Goal: Task Accomplishment & Management: Manage account settings

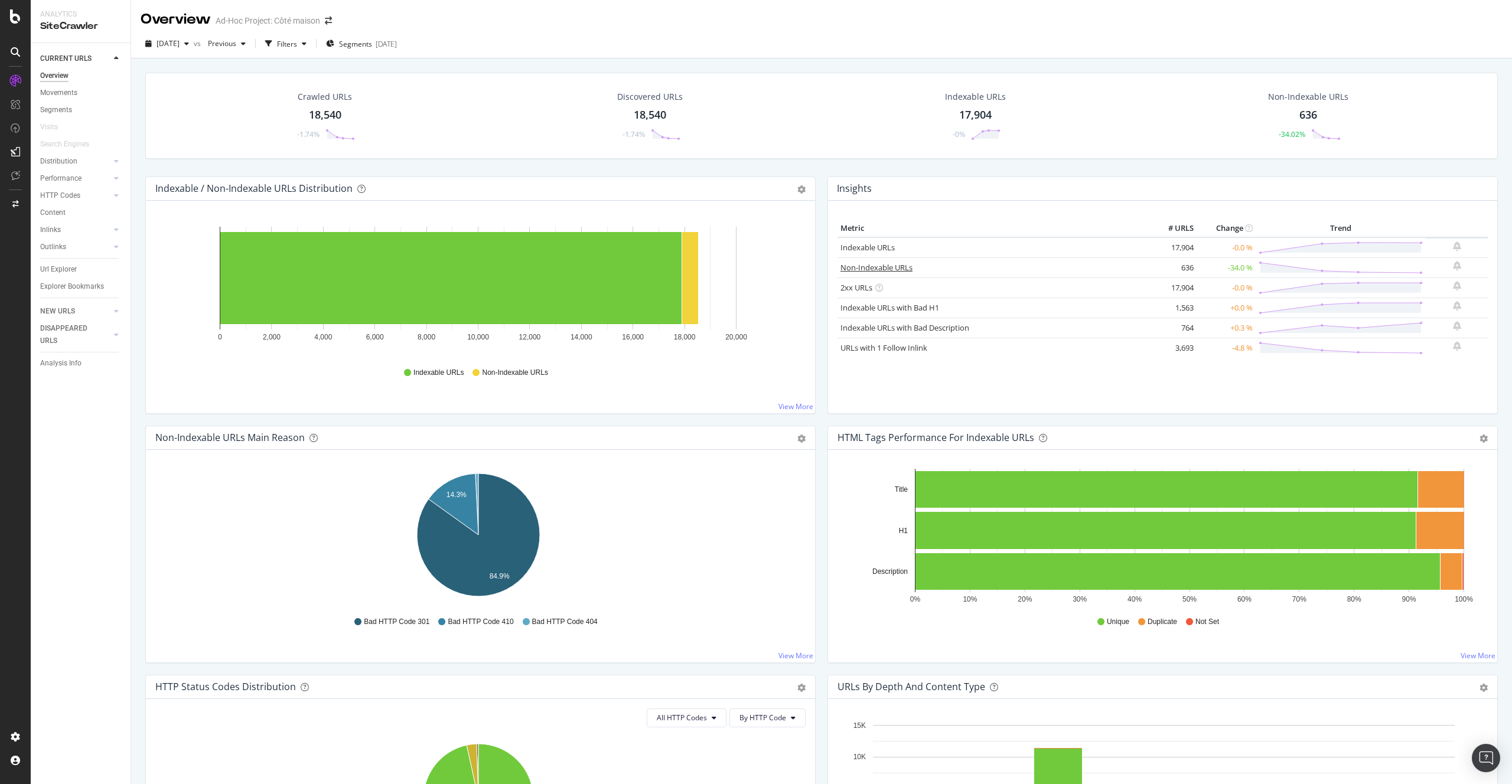
click at [855, 268] on link "Non-Indexable URLs" at bounding box center [877, 267] width 72 height 11
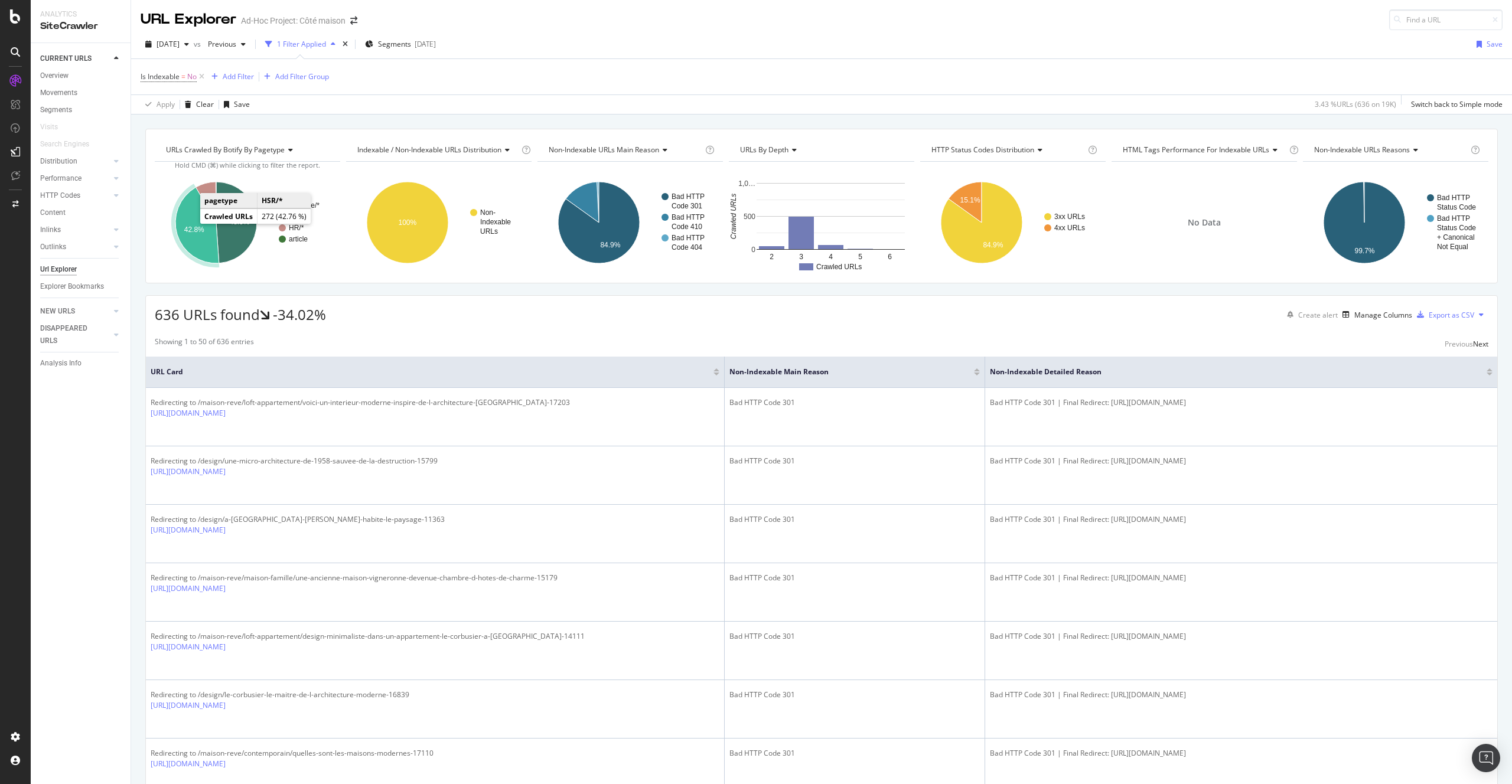
click at [193, 226] on text "42.8%" at bounding box center [194, 230] width 20 height 8
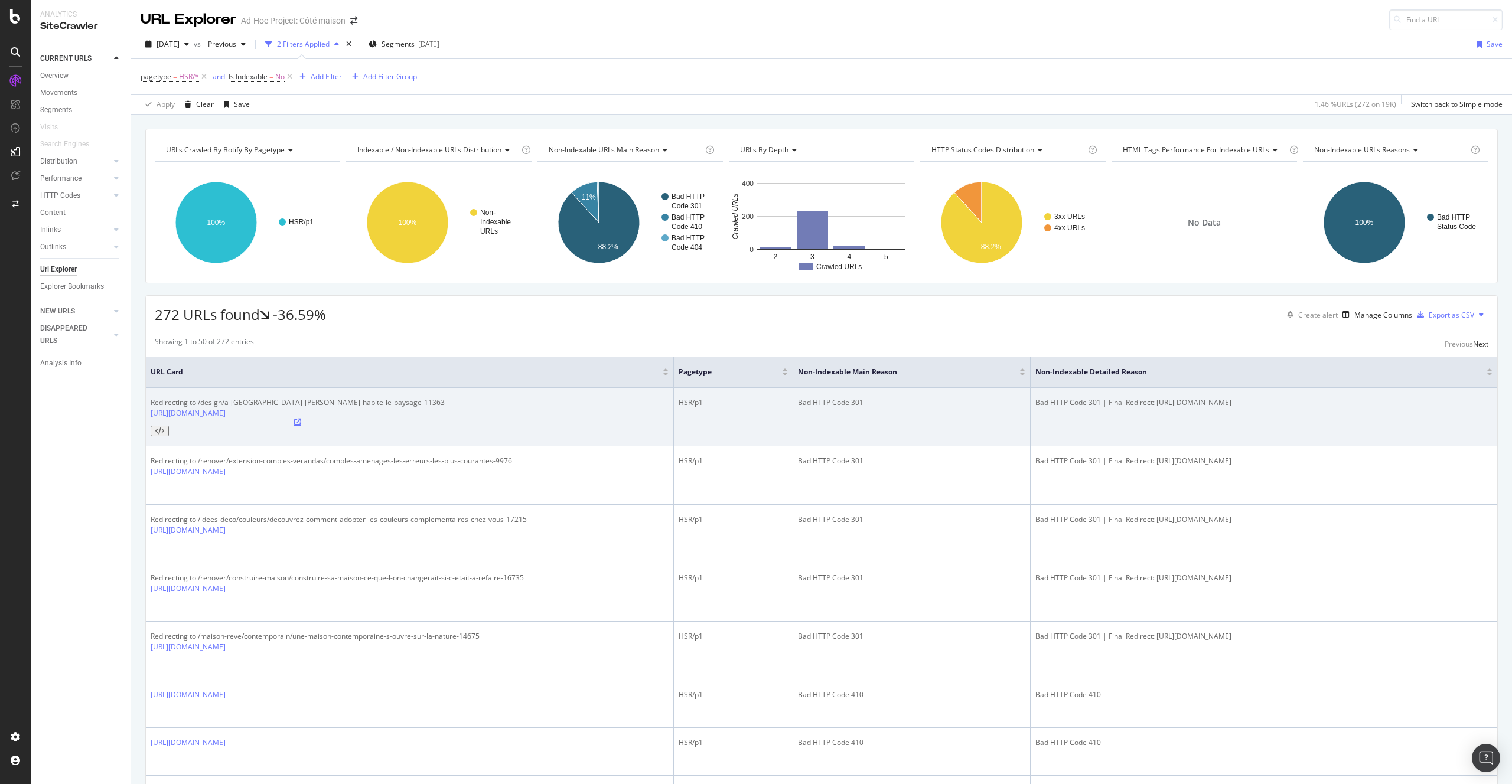
click at [301, 419] on icon at bounding box center [297, 422] width 7 height 7
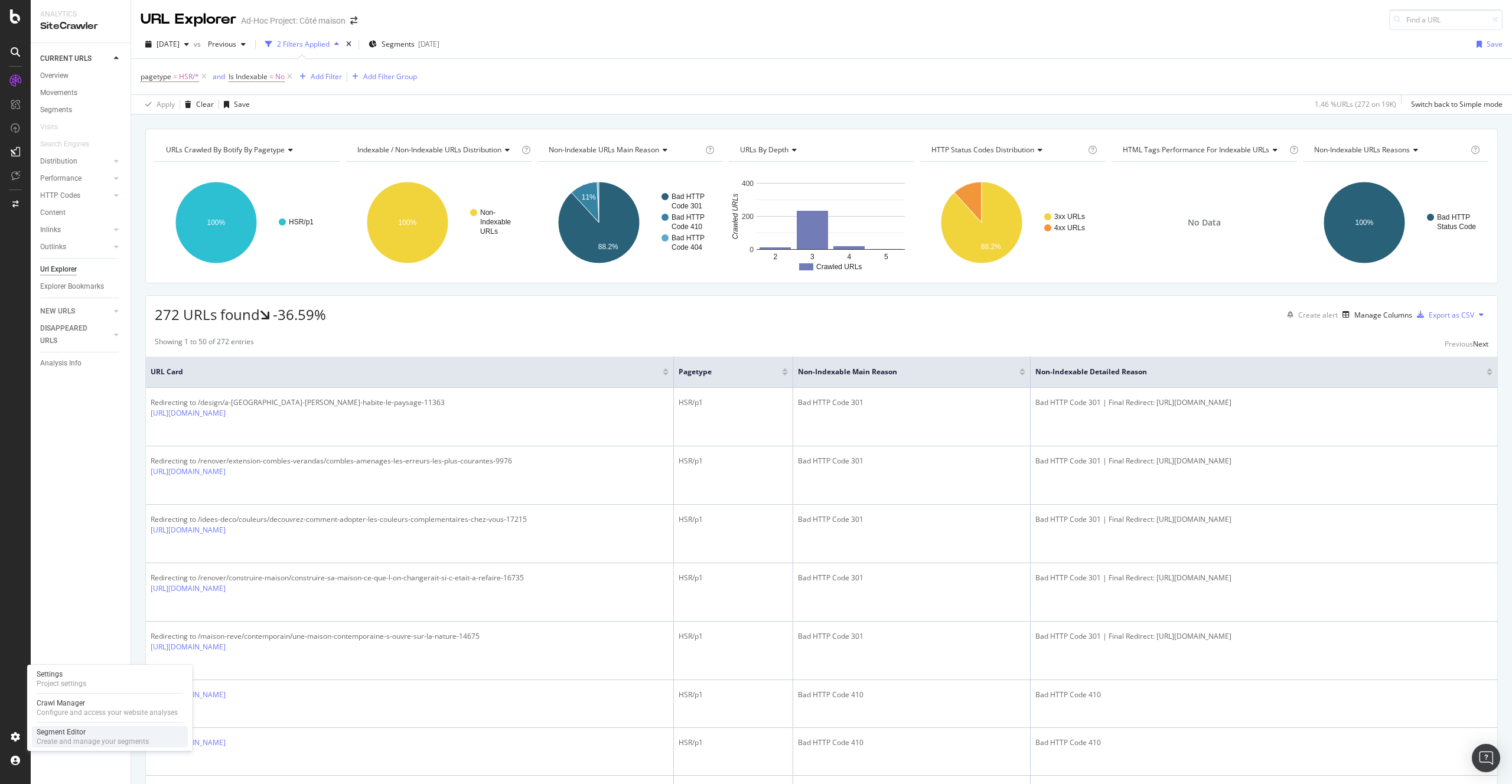
click at [73, 742] on div "Create and manage your segments" at bounding box center [93, 742] width 112 height 9
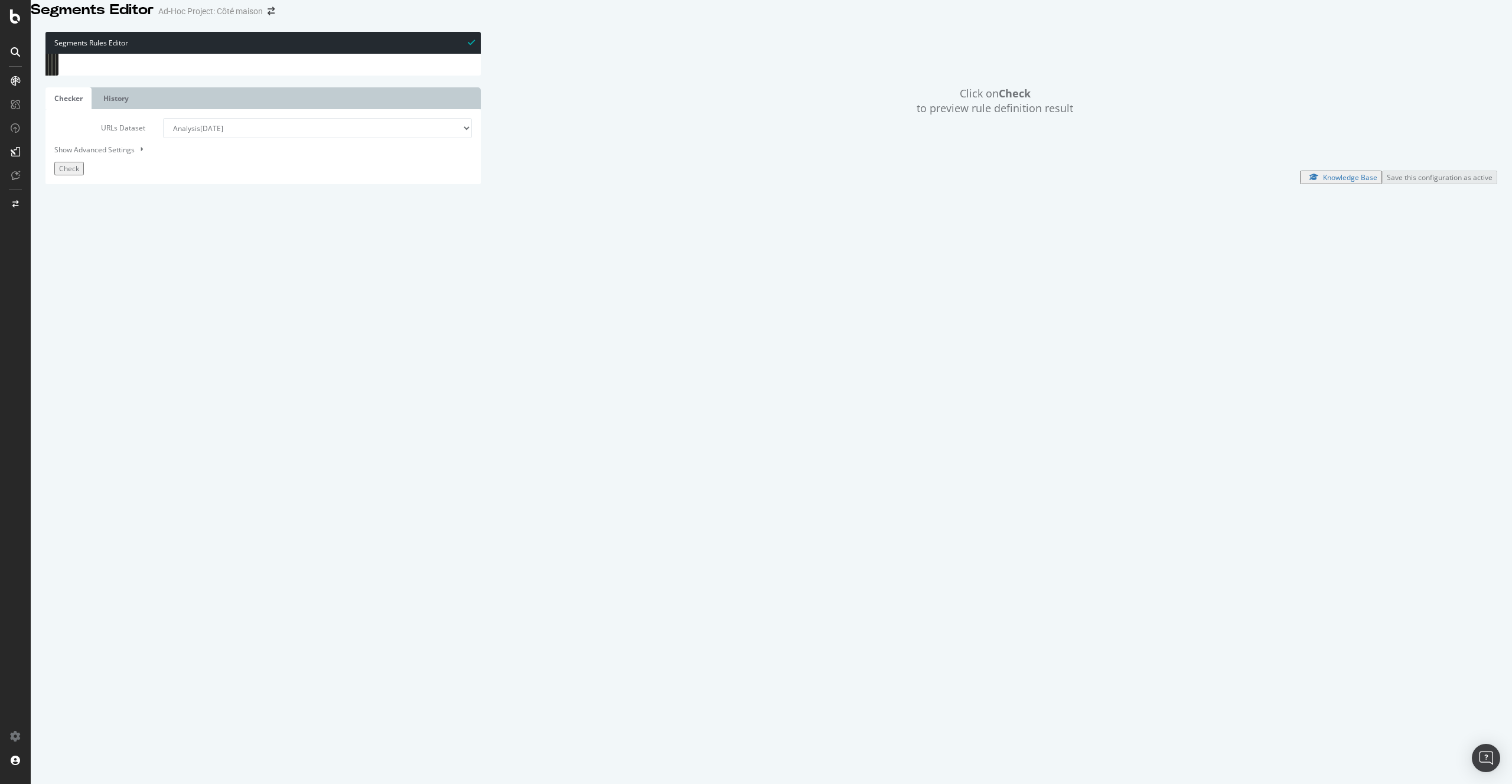
click at [173, 450] on div "[ segment : pagetype ] @ other-domains domain not [DOMAIN_NAME] @ no-https prot…" at bounding box center [273, 347] width 398 height 588
click at [130, 330] on div "path-query /auteur/* purpose listing listing_objects NewsArticle object categor…" at bounding box center [275, 340] width 394 height 588
type textarea "flag p+"
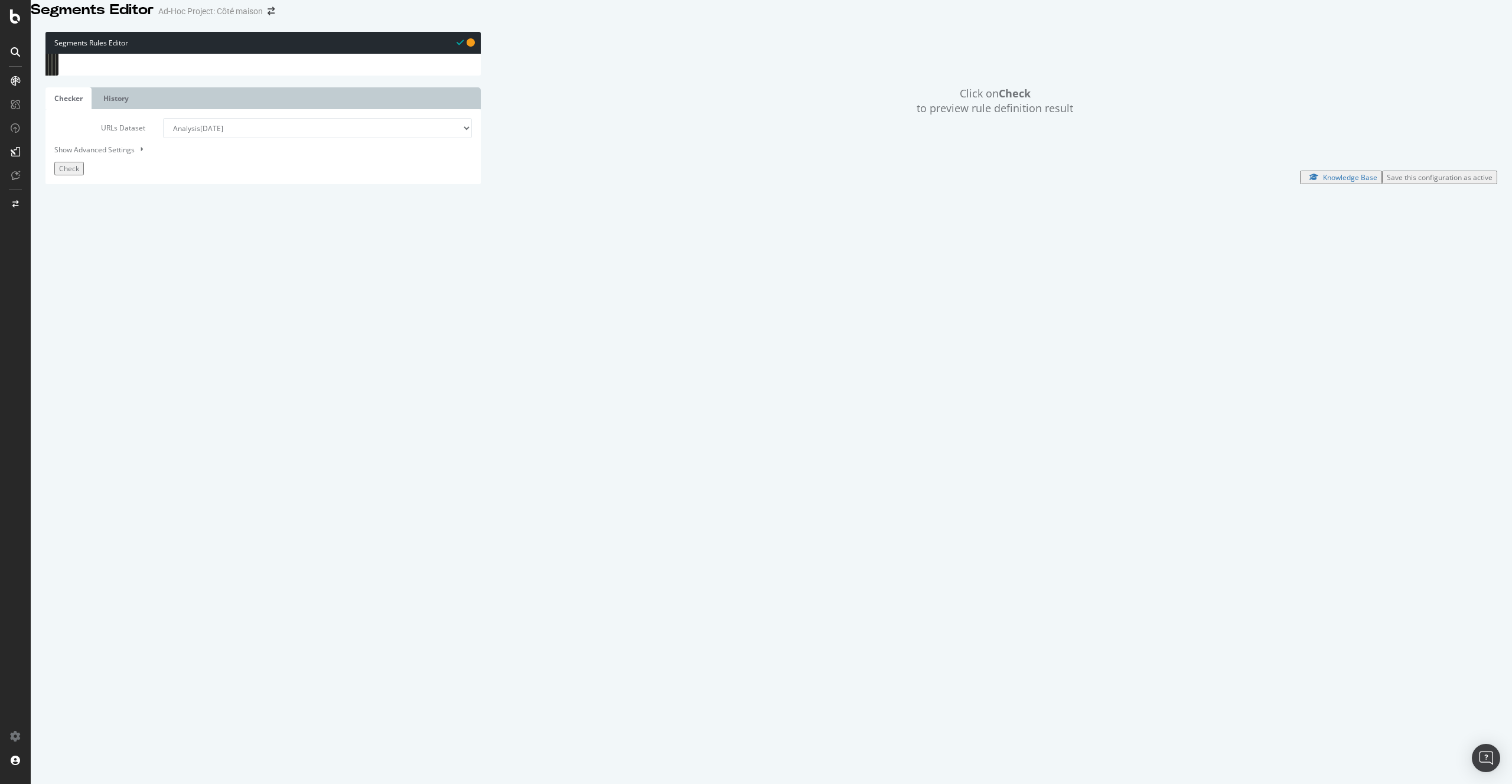
type textarea "#OLD ARTICLES"
drag, startPoint x: 181, startPoint y: 149, endPoint x: 42, endPoint y: 122, distance: 141.6
click at [42, 122] on div "Segments Rules Editor 43 44 45 46 47 48 49 50 51 52 53 54 55 56 57 58 59 60 61 …" at bounding box center [771, 108] width 1481 height 176
type textarea "@article path-query rx:^/[^/]+/([^/]+/)?[^/]+-[0-9]+$"
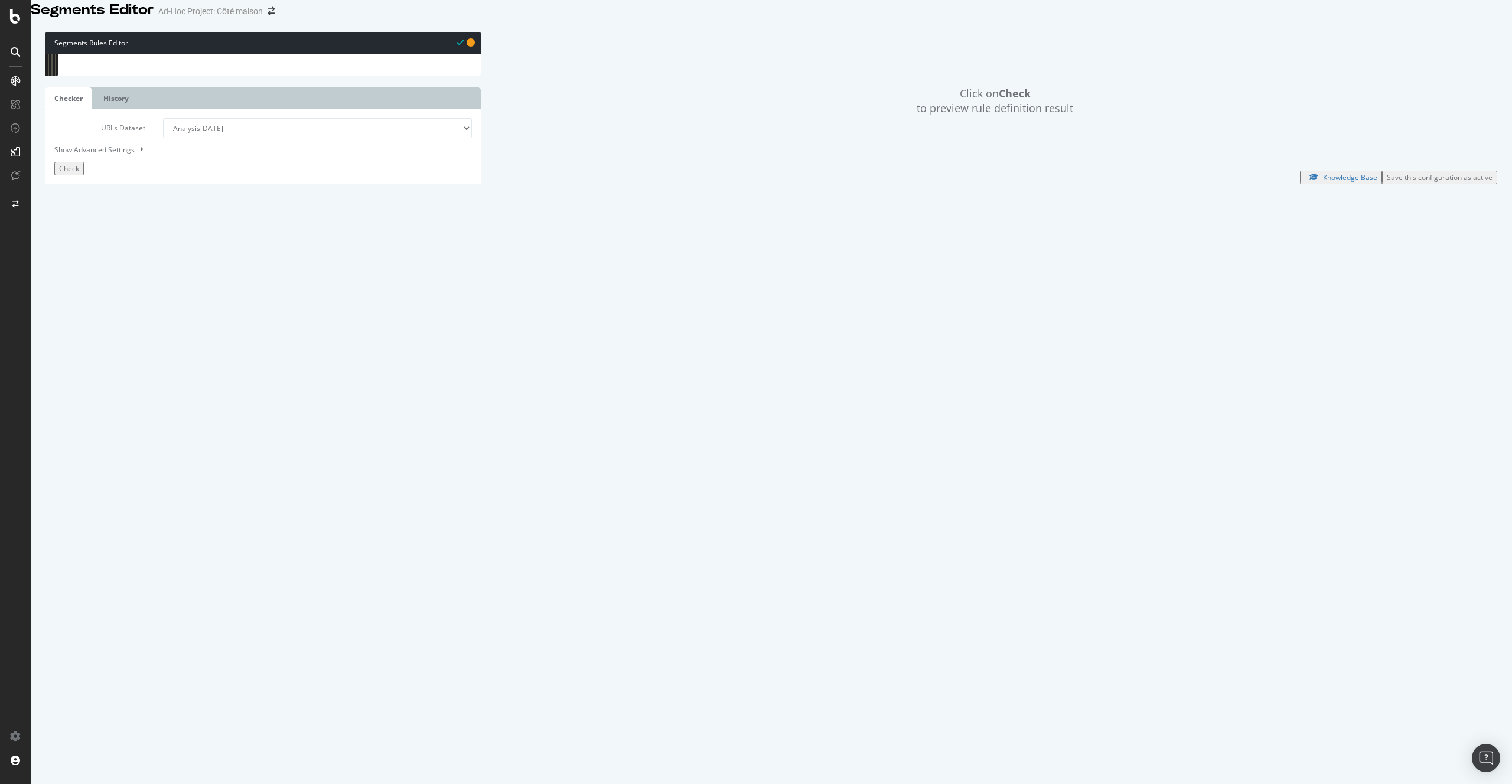
click at [113, 360] on div "path-query /auteur/* purpose listing listing_objects NewsArticle object categor…" at bounding box center [275, 340] width 394 height 588
paste textarea "object NewsArticle"
drag, startPoint x: 181, startPoint y: 389, endPoint x: 51, endPoint y: 378, distance: 130.5
click at [51, 54] on div "object NewsArticle 43 44 45 46 47 48 49 50 51 52 53 54 55 56 57 58 59 60 61 62 …" at bounding box center [263, 54] width 435 height 0
type textarea "purpose detail object NewsArticle"
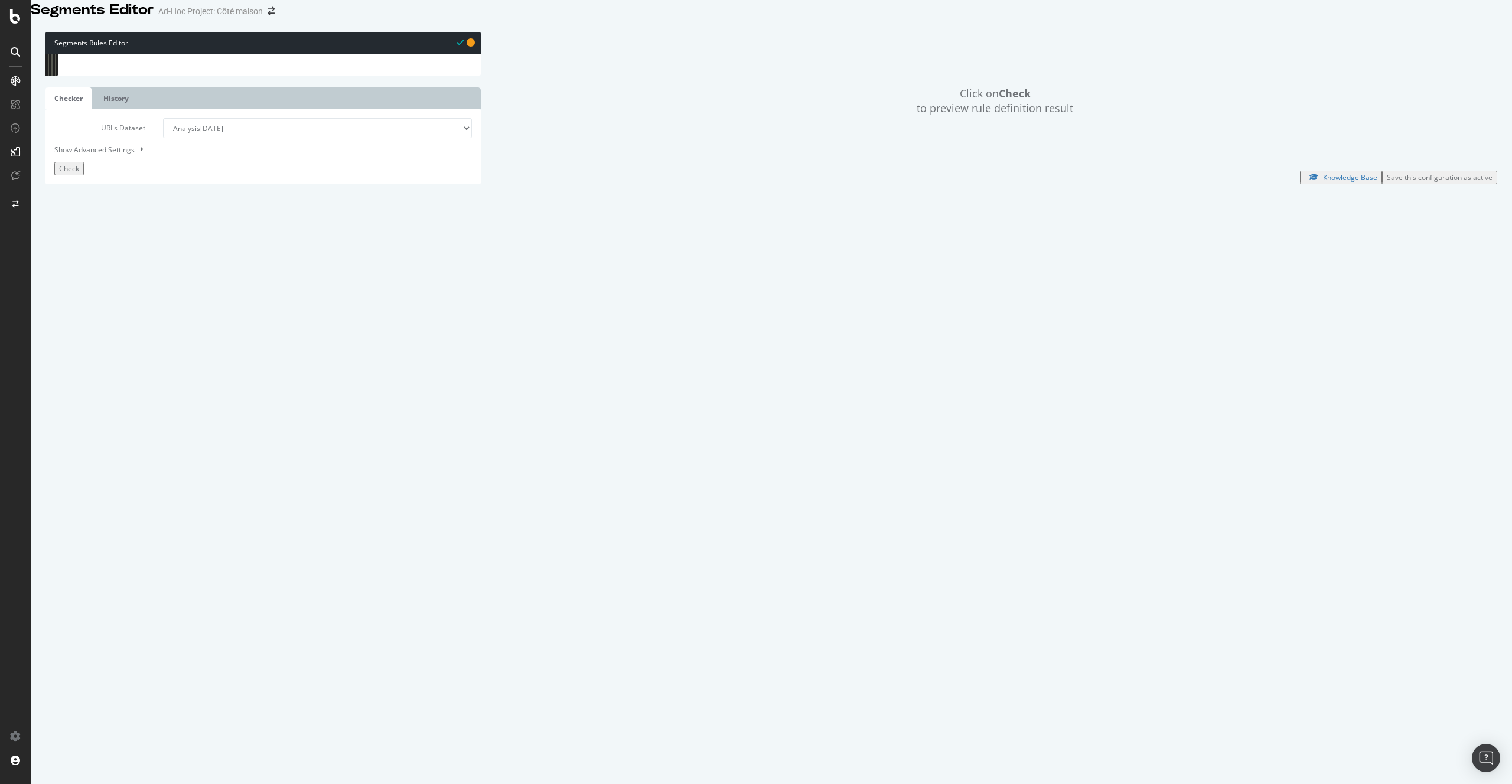
drag, startPoint x: 206, startPoint y: 367, endPoint x: 226, endPoint y: 368, distance: 20.0
click at [226, 368] on div "path-query /auteur/* purpose listing listing_objects NewsArticle object categor…" at bounding box center [275, 340] width 394 height 588
click at [217, 367] on div "path-query /auteur/* purpose listing listing_objects NewsArticle object categor…" at bounding box center [275, 340] width 394 height 588
drag, startPoint x: 206, startPoint y: 367, endPoint x: 263, endPoint y: 370, distance: 57.1
click at [263, 370] on div "path-query /auteur/* purpose listing listing_objects NewsArticle object categor…" at bounding box center [275, 340] width 394 height 588
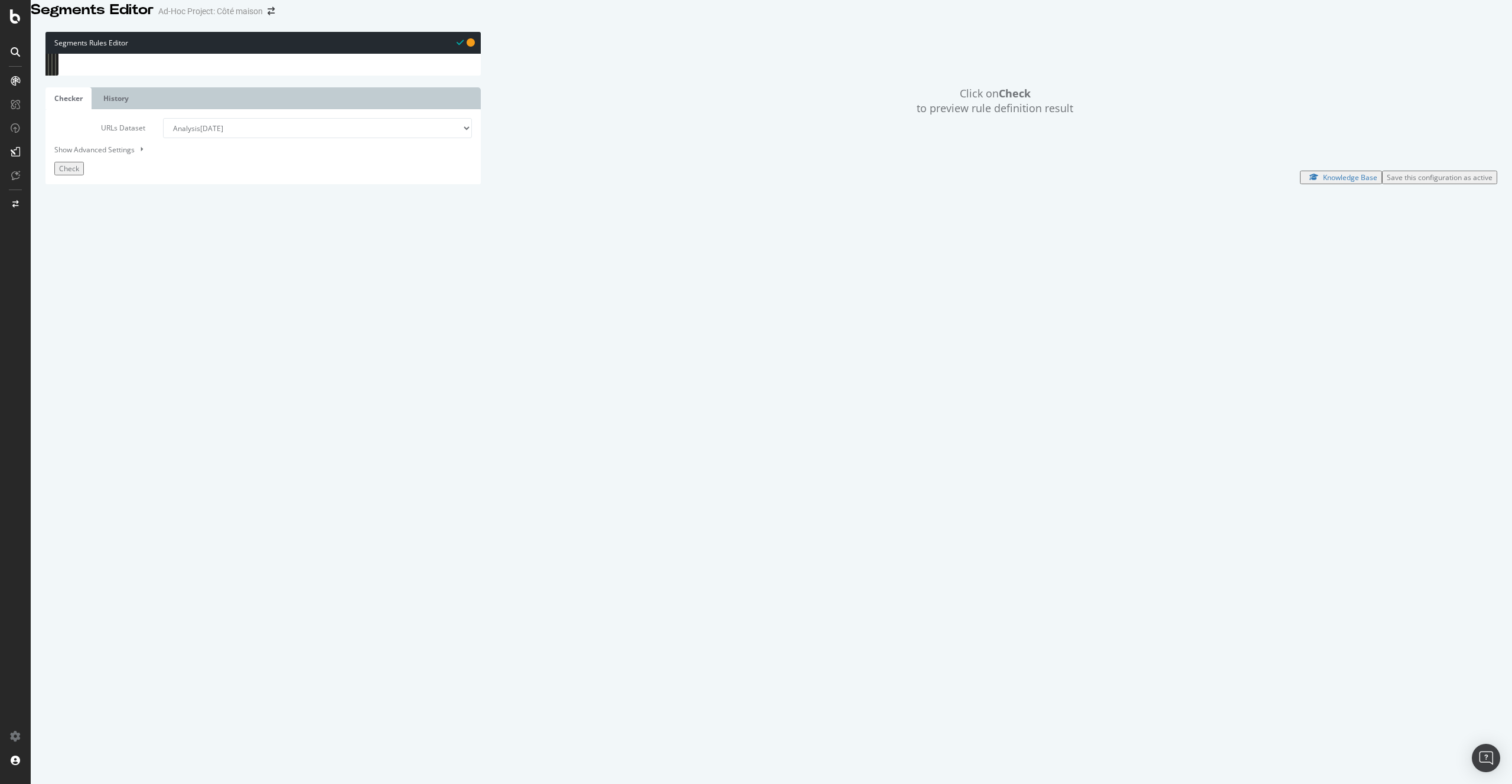
click at [246, 380] on div "path-query /auteur/* purpose listing listing_objects NewsArticle object categor…" at bounding box center [275, 340] width 394 height 588
drag, startPoint x: 213, startPoint y: 366, endPoint x: 257, endPoint y: 367, distance: 44.0
click at [257, 367] on div "path-query /auteur/* purpose listing listing_objects NewsArticle object categor…" at bounding box center [275, 340] width 394 height 588
type textarea "path-query rx:^/[^/]+/([^/]+/)?[^/]+\.html$"
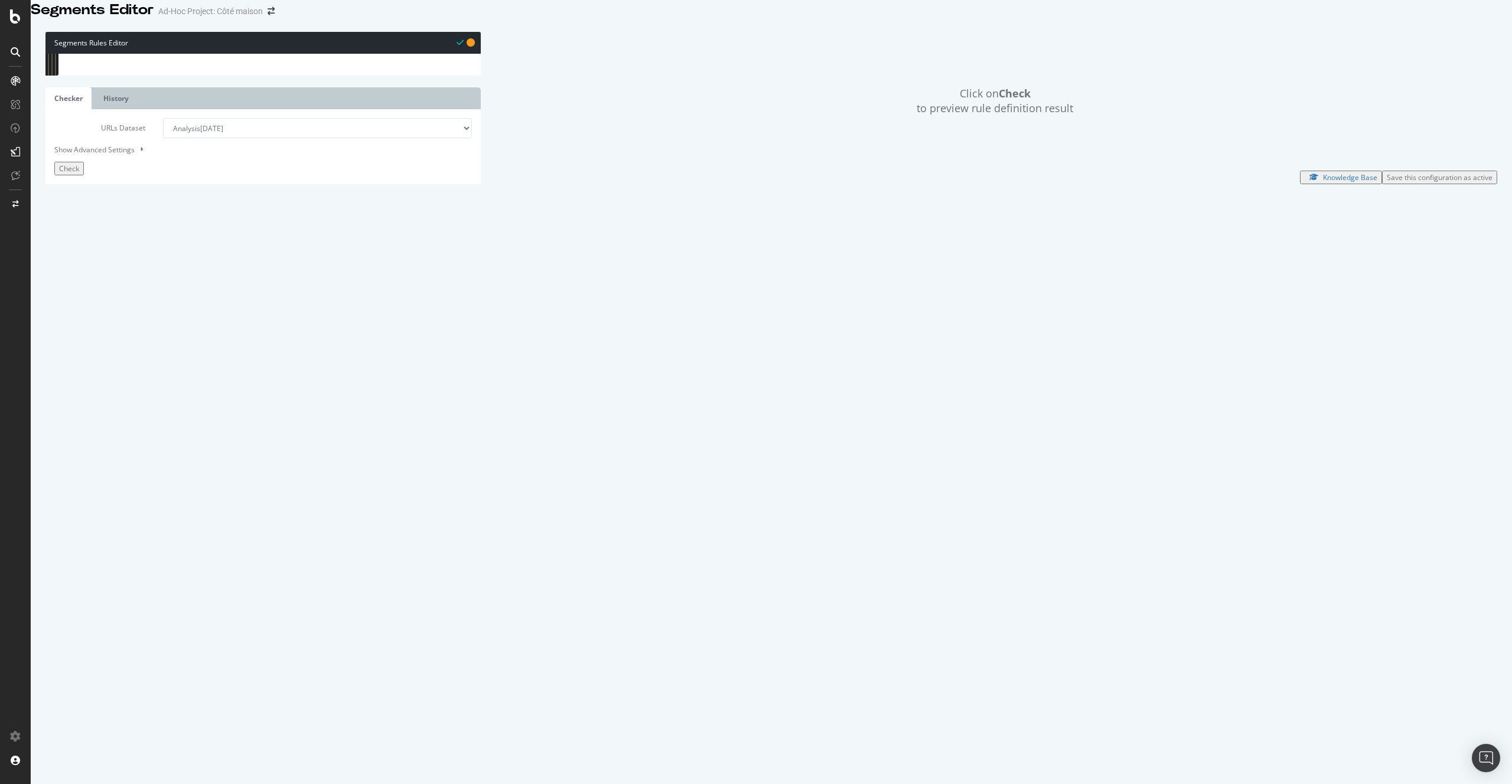
click at [76, 173] on div "Check" at bounding box center [69, 168] width 20 height 10
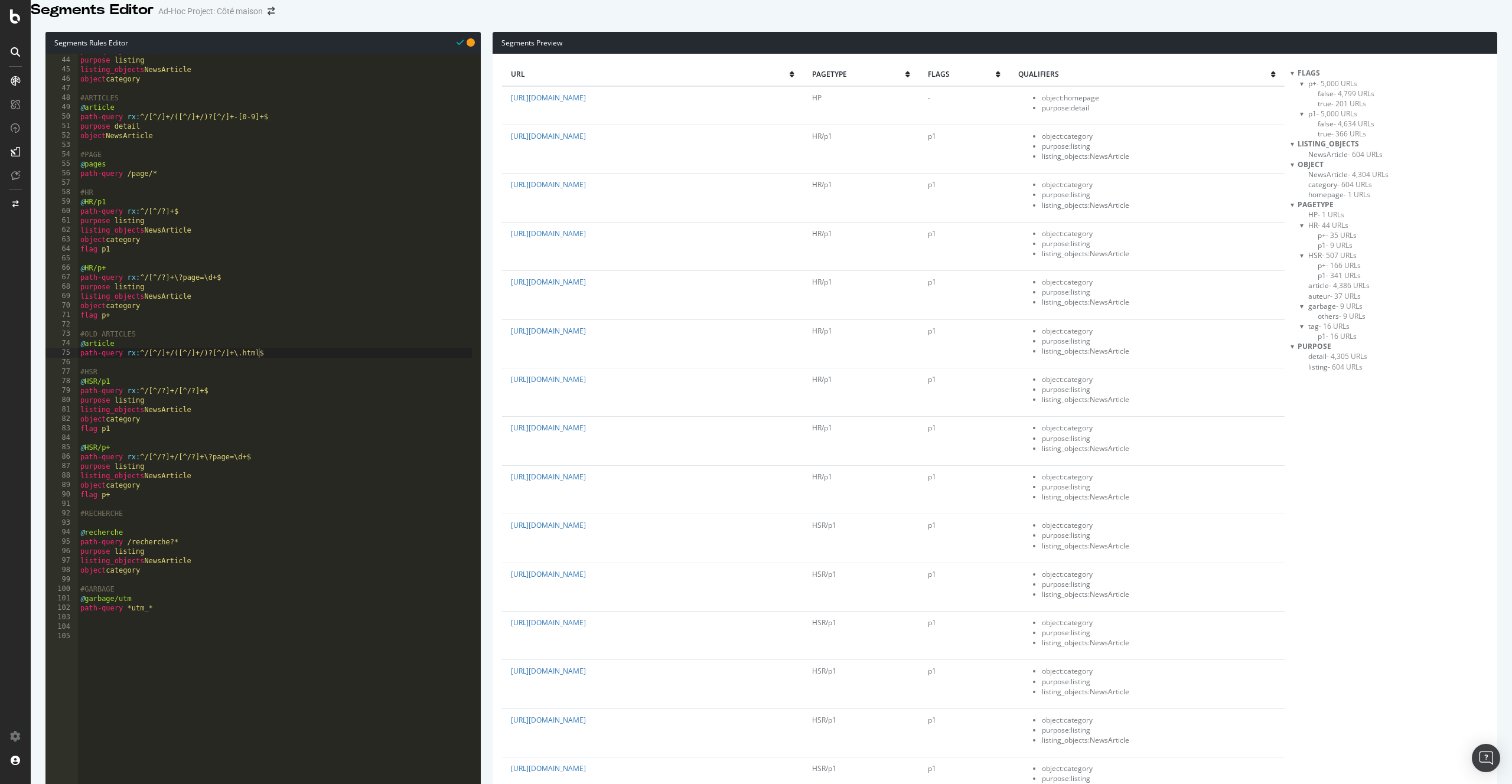
select select "5000"
select select "100"
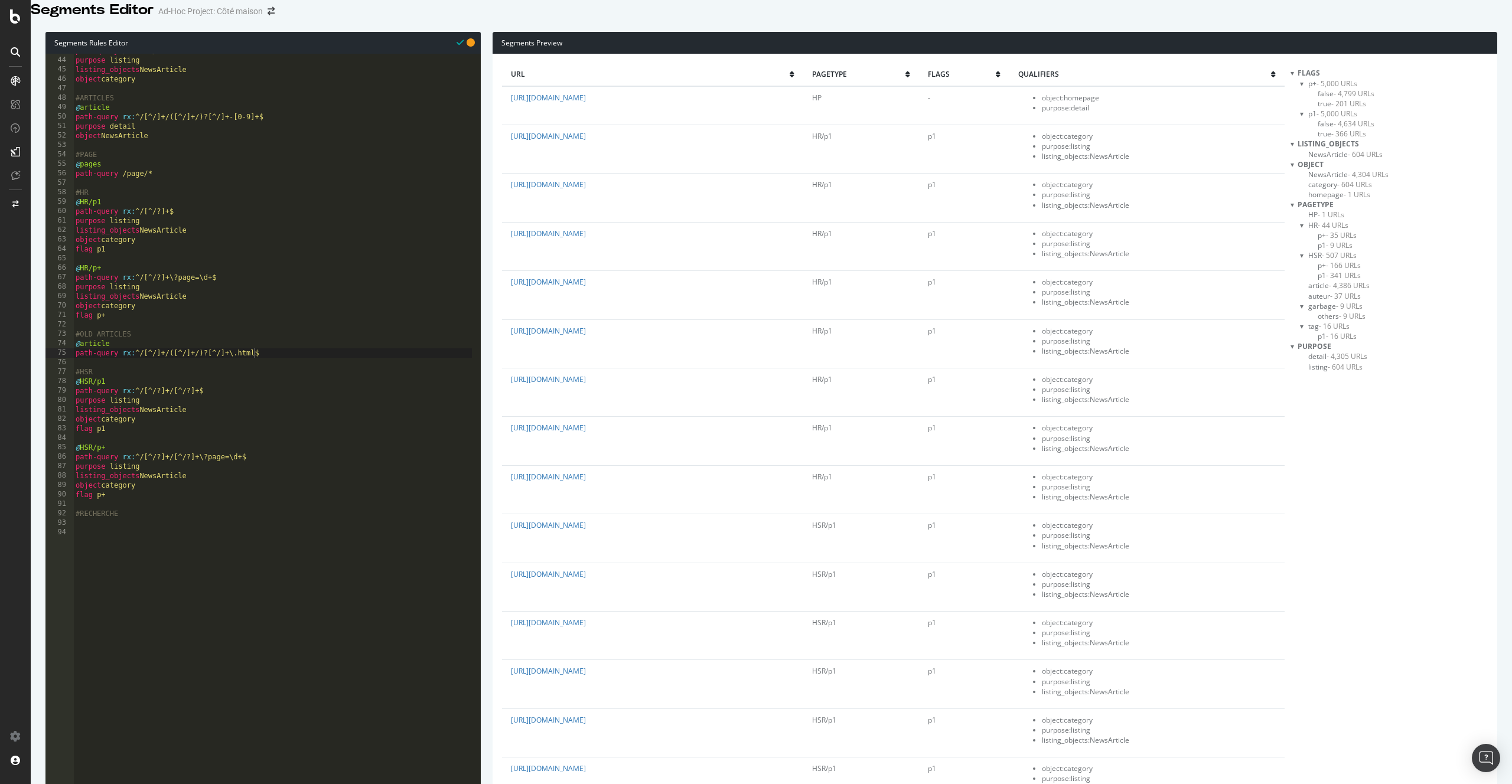
select select "contains"
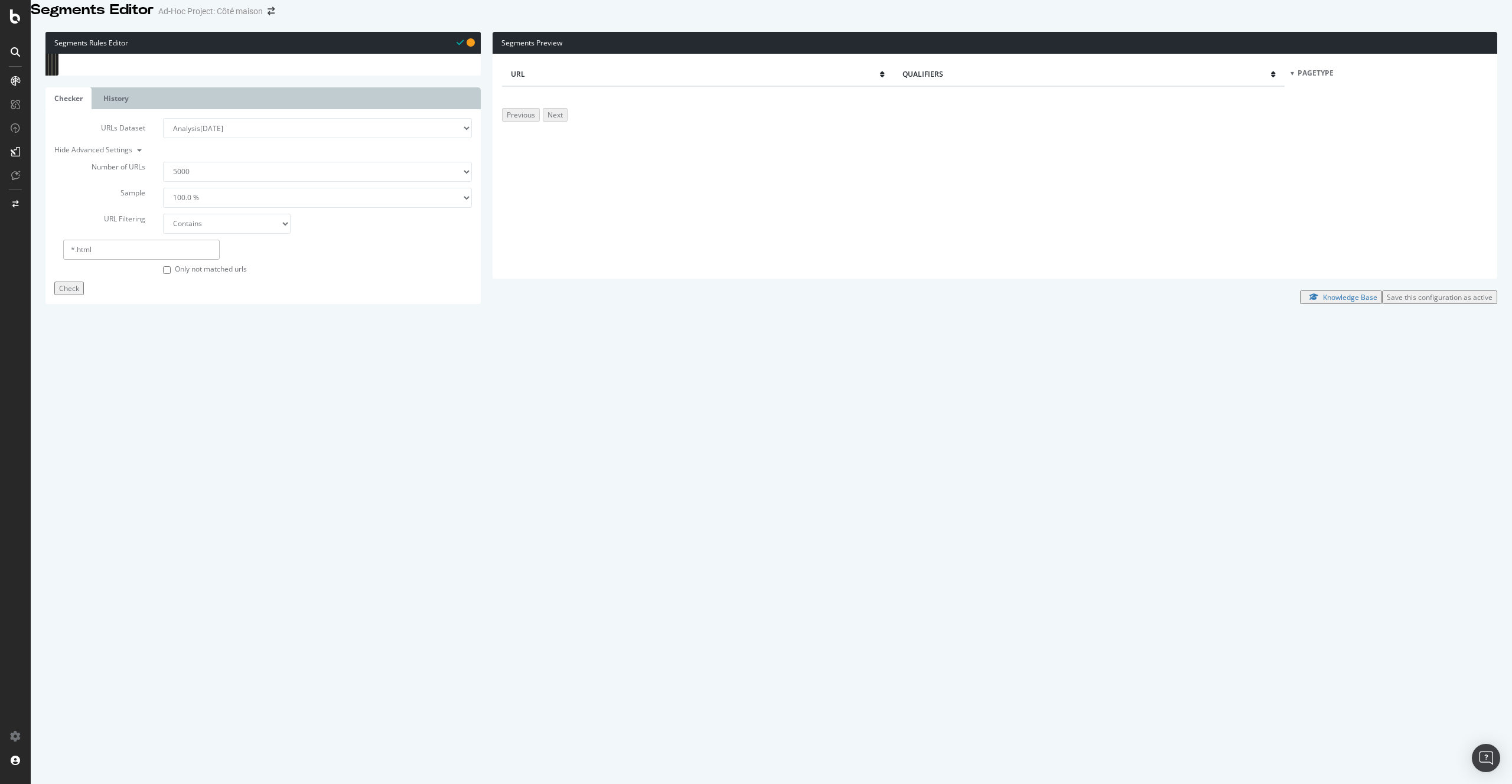
click at [73, 260] on input "*.html" at bounding box center [141, 250] width 156 height 20
type input ".html"
click at [84, 295] on button "Check" at bounding box center [69, 289] width 29 height 14
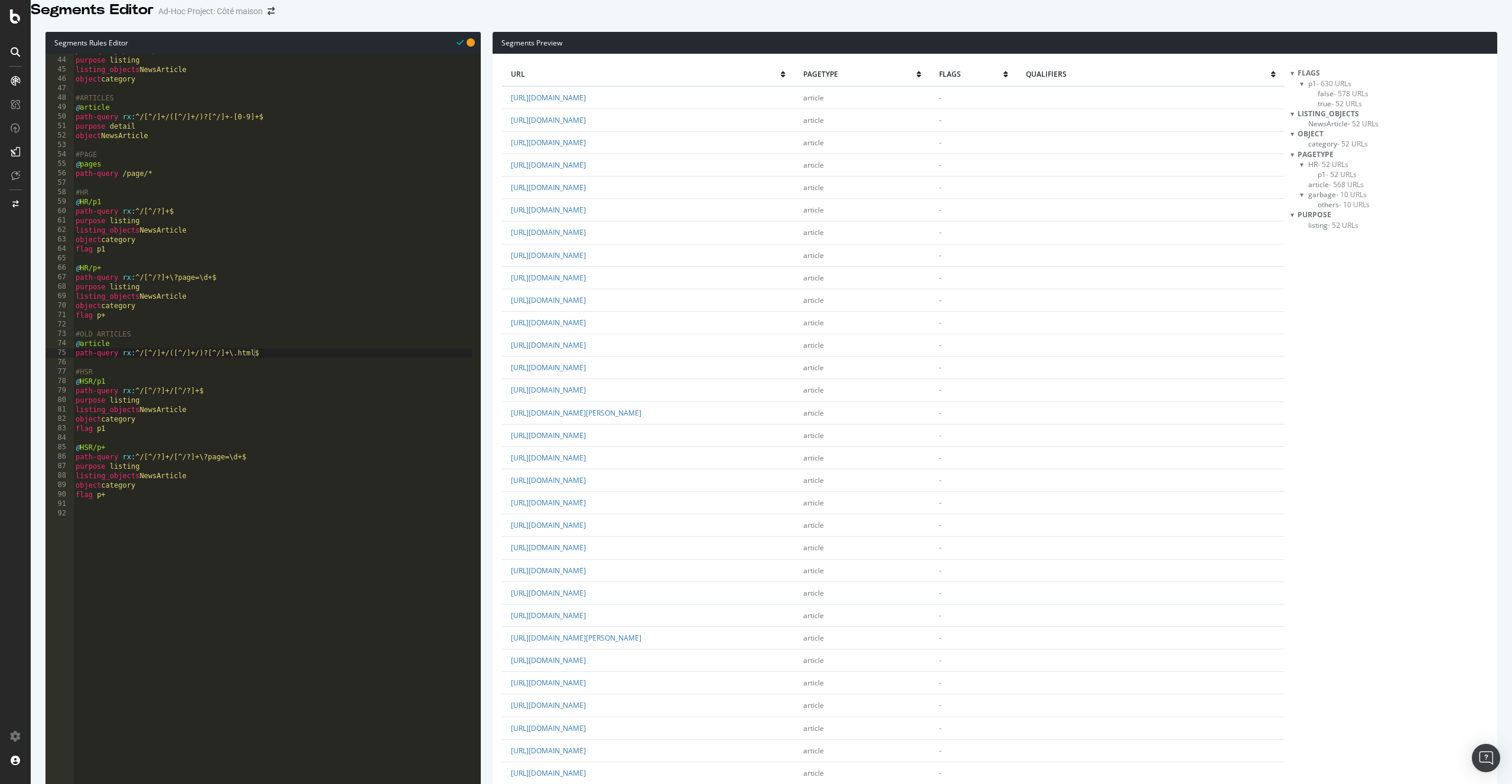
click at [1327, 189] on span "article - 568 URLs" at bounding box center [1336, 184] width 55 height 10
click at [128, 360] on div "path-query /auteur/* purpose listing listing_objects NewsArticle object categor…" at bounding box center [273, 280] width 399 height 467
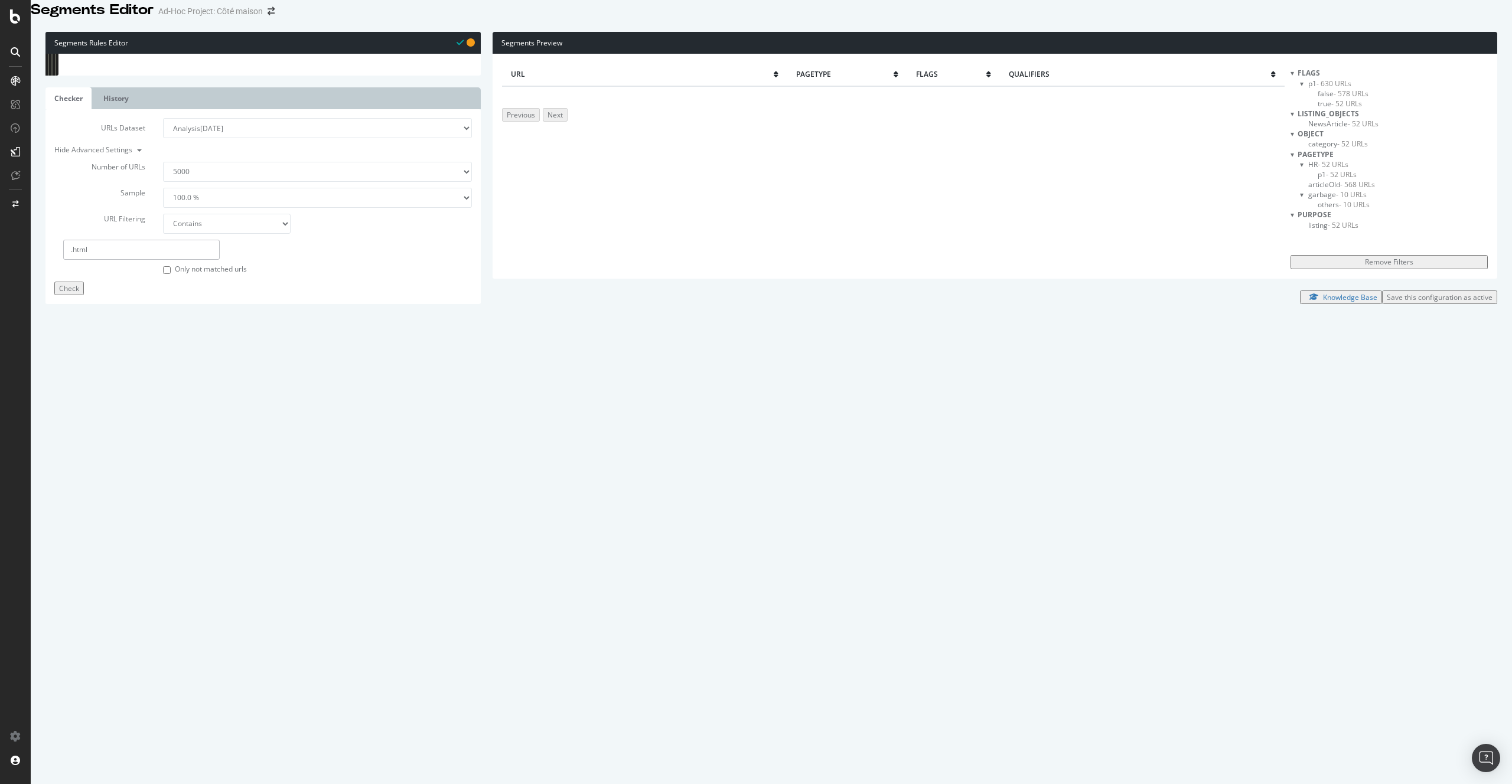
click at [1342, 189] on span "- 568 URLs" at bounding box center [1357, 184] width 35 height 10
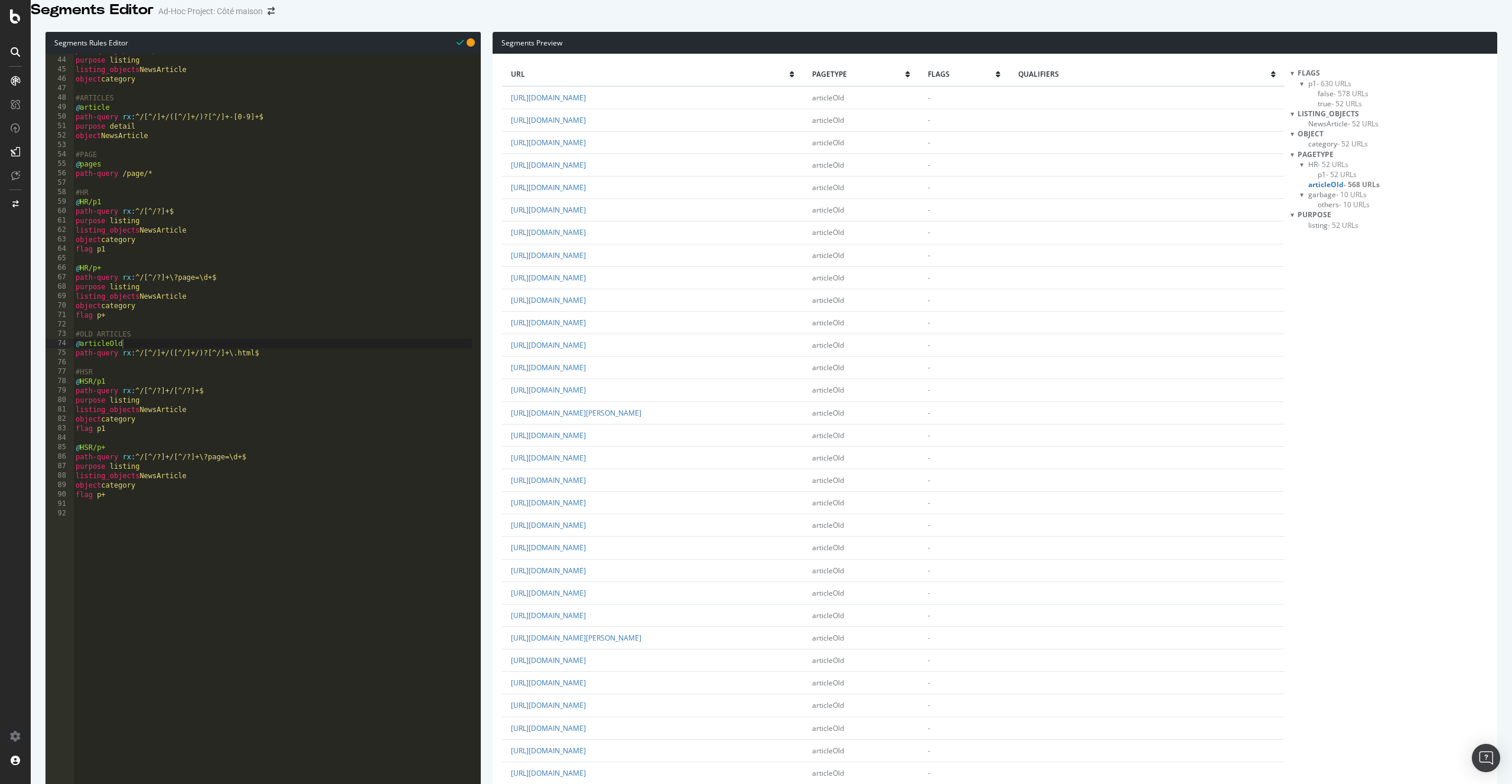
click at [1367, 209] on span "- 10 URLs" at bounding box center [1354, 204] width 31 height 10
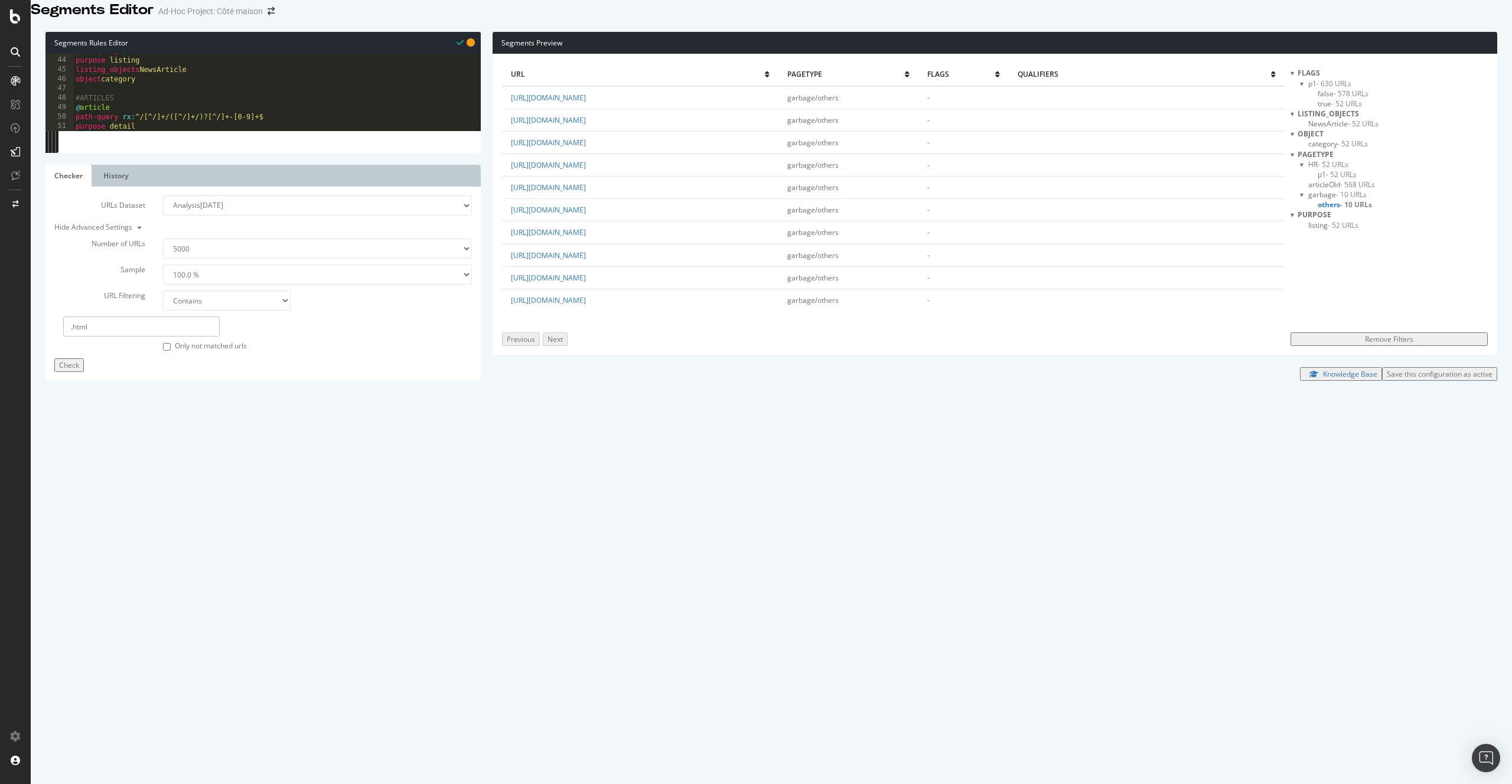
click at [1346, 179] on span "- 52 URLs" at bounding box center [1341, 174] width 31 height 10
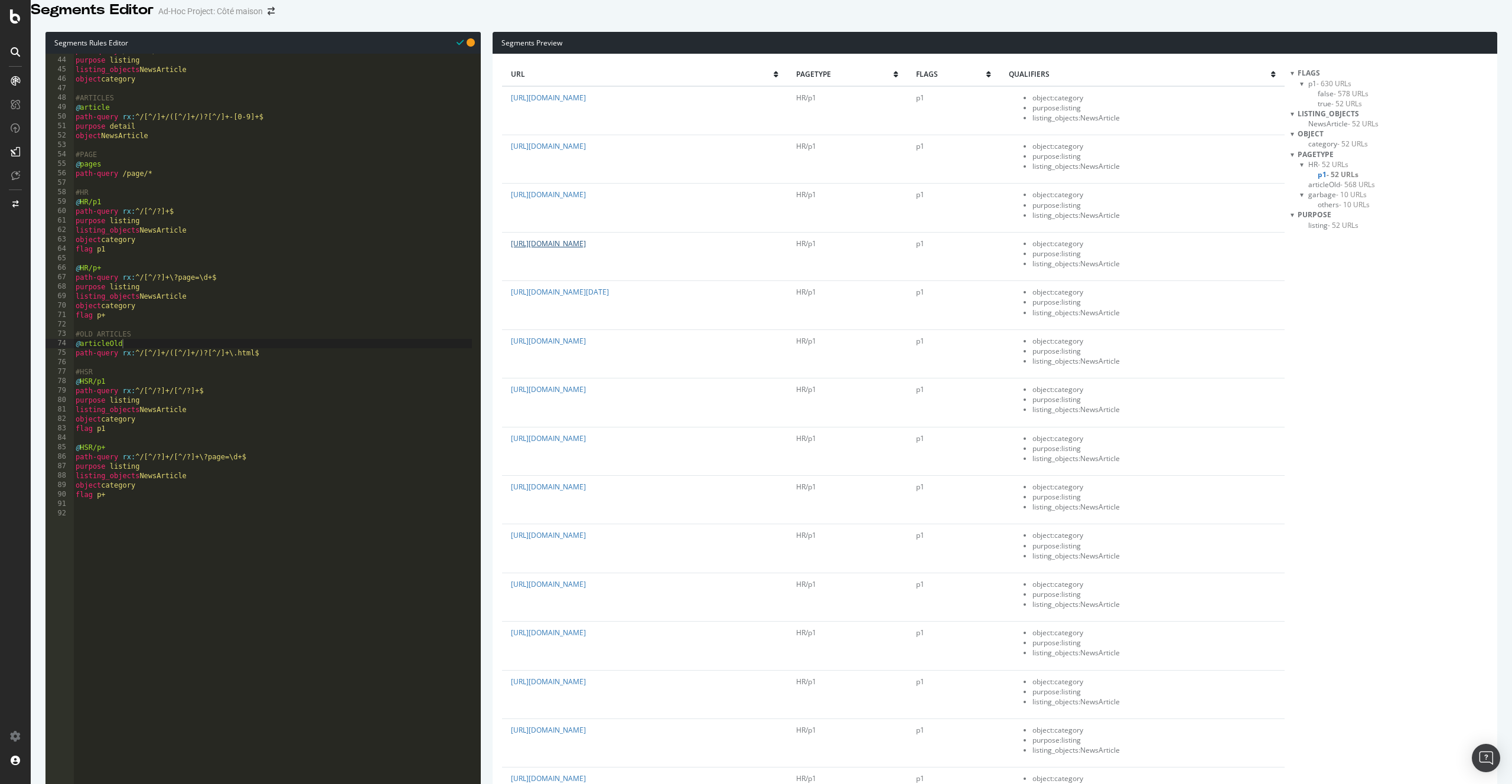
click at [586, 249] on link "[URL][DOMAIN_NAME]" at bounding box center [548, 243] width 75 height 10
click at [263, 366] on div "path-query /auteur/* purpose listing listing_objects NewsArticle object categor…" at bounding box center [273, 280] width 399 height 467
drag, startPoint x: 274, startPoint y: 370, endPoint x: 39, endPoint y: 352, distance: 235.7
type textarea "#OLD ARTICLES @articleOld"
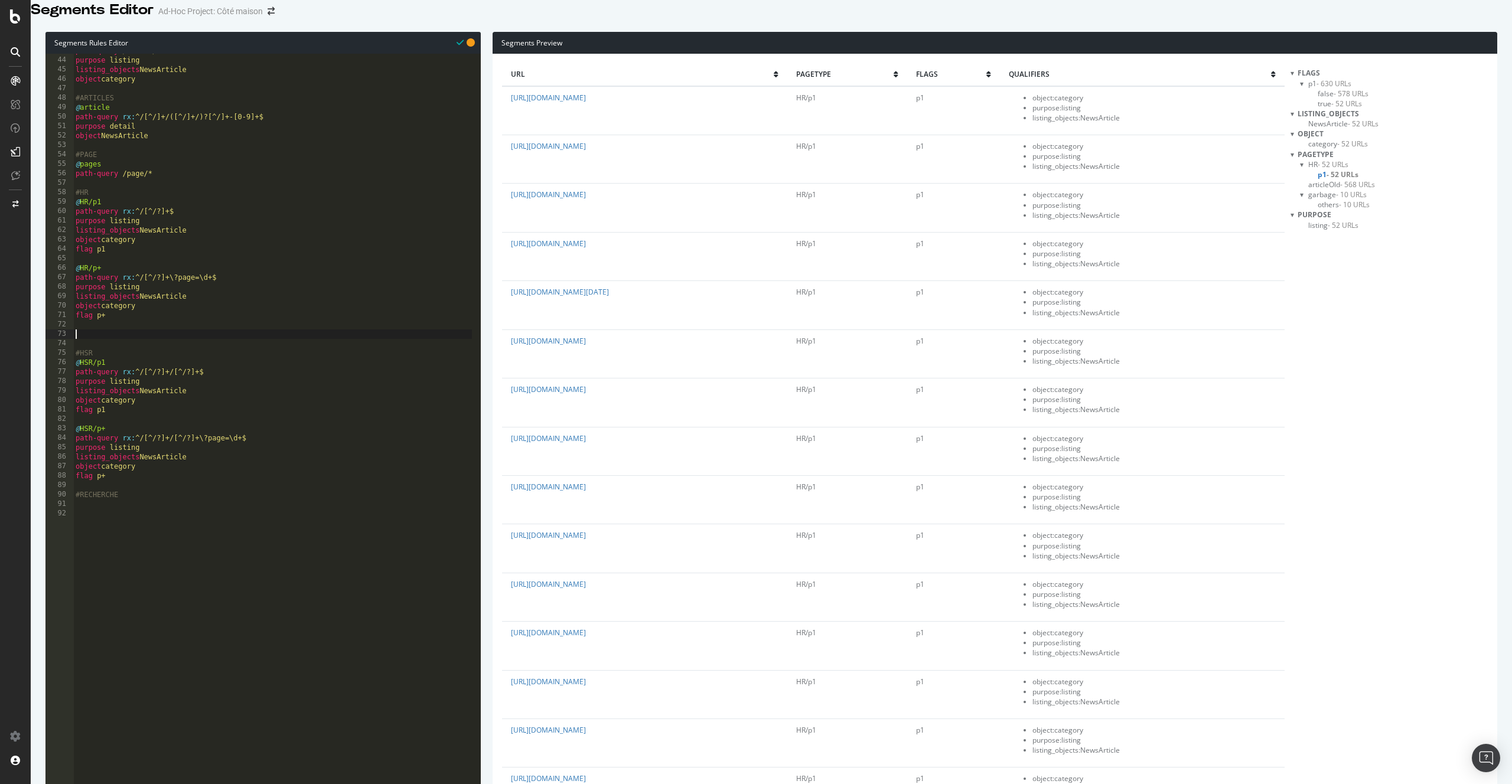
scroll to position [0, 0]
click at [122, 196] on div "path-query /auteur/* purpose listing listing_objects NewsArticle object categor…" at bounding box center [273, 280] width 399 height 467
type textarea "#HR"
paste textarea "path-query rx:^/[^/]+/([^/]+/)?[^/]+\.html$"
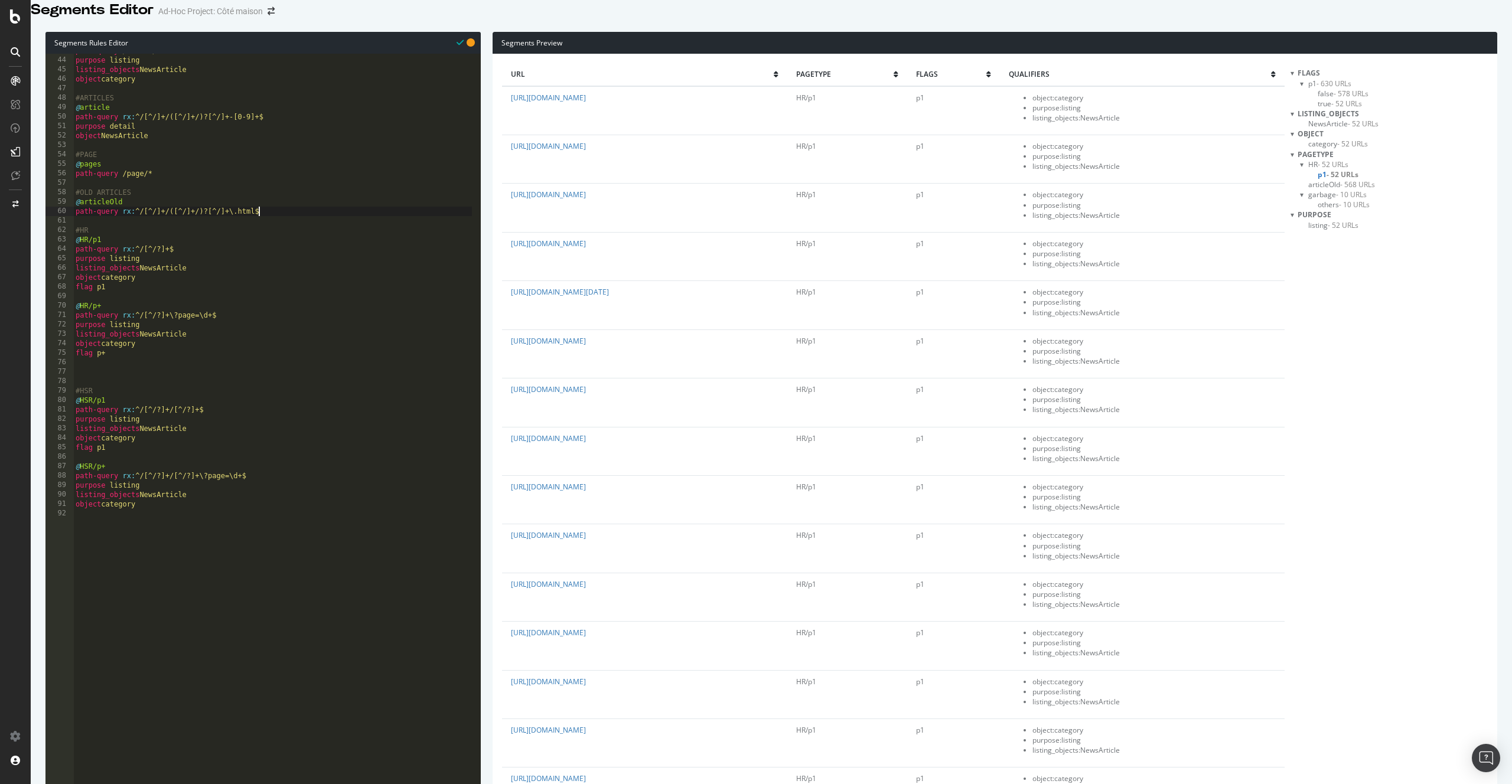
type textarea "path-query rx:^/[^/]+/([^/]+/)?[^/]+\.html$"
click at [98, 399] on div "path-query /auteur/* purpose listing listing_objects NewsArticle object categor…" at bounding box center [273, 280] width 399 height 467
click at [1343, 179] on span "- 52 URLs" at bounding box center [1342, 174] width 32 height 10
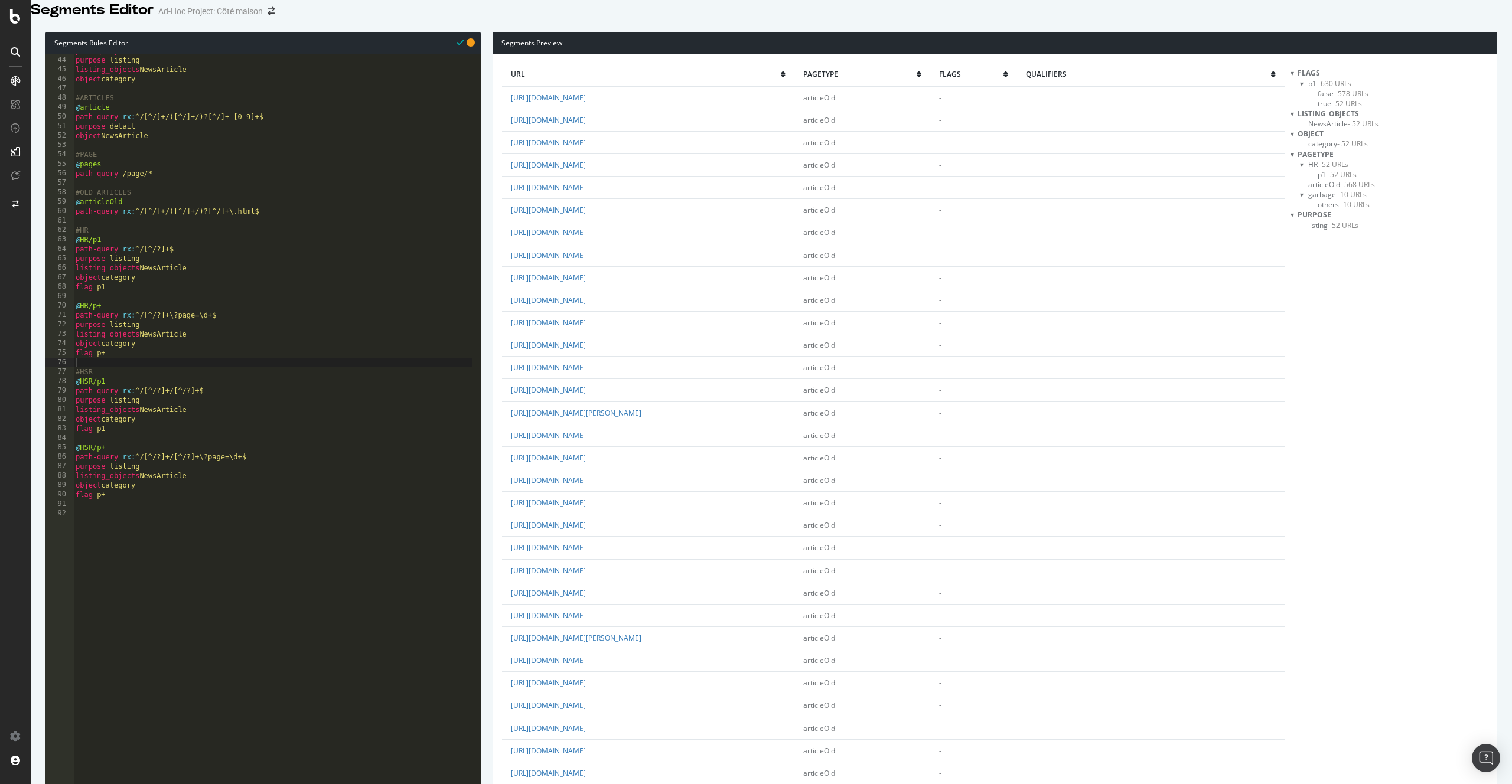
click at [1343, 179] on span "- 52 URLs" at bounding box center [1341, 174] width 31 height 10
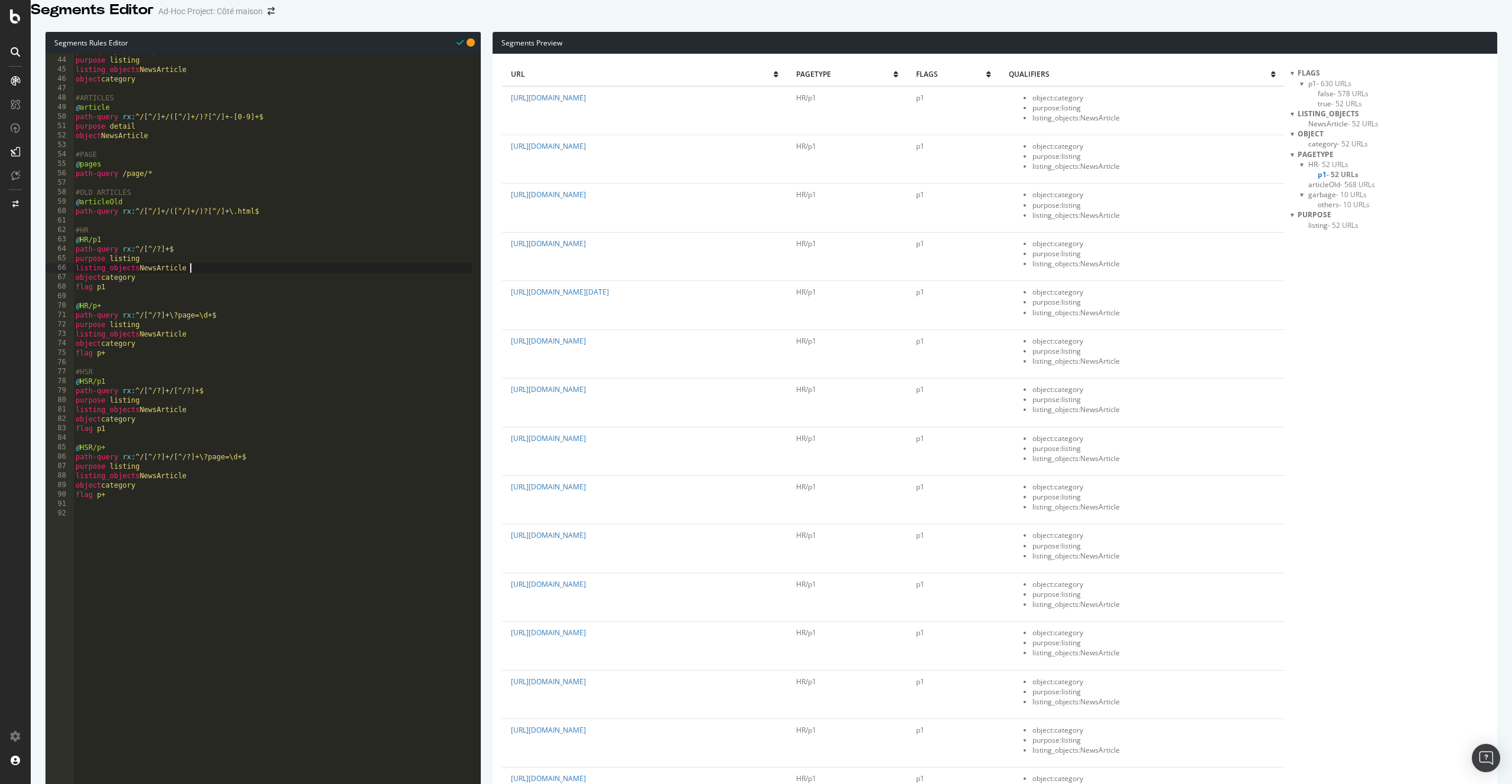
click at [228, 280] on div "path-query /auteur/* purpose listing listing_objects NewsArticle object categor…" at bounding box center [273, 280] width 399 height 467
click at [235, 225] on div "path-query /auteur/* purpose listing listing_objects NewsArticle object categor…" at bounding box center [273, 280] width 399 height 467
click at [228, 226] on div "path-query /auteur/* purpose listing listing_objects NewsArticle object categor…" at bounding box center [273, 280] width 399 height 467
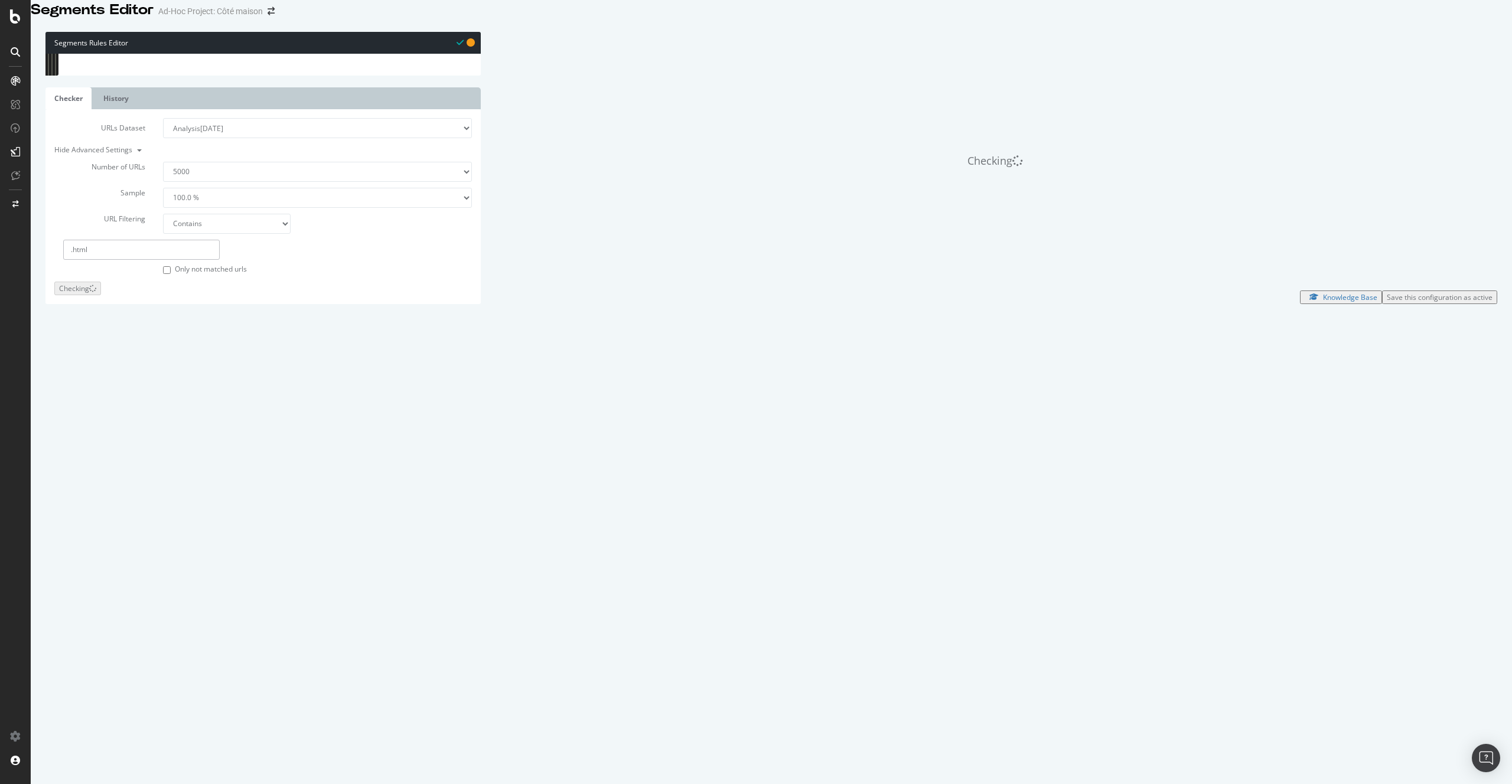
scroll to position [0, 1]
click at [197, 243] on div "path-query /auteur/* purpose listing listing_objects NewsArticle object categor…" at bounding box center [273, 280] width 399 height 467
click at [202, 226] on div "path-query /auteur/* purpose listing listing_objects NewsArticle object categor…" at bounding box center [273, 280] width 399 height 467
click at [208, 223] on div "path-query /auteur/* purpose listing listing_objects NewsArticle object categor…" at bounding box center [273, 280] width 399 height 467
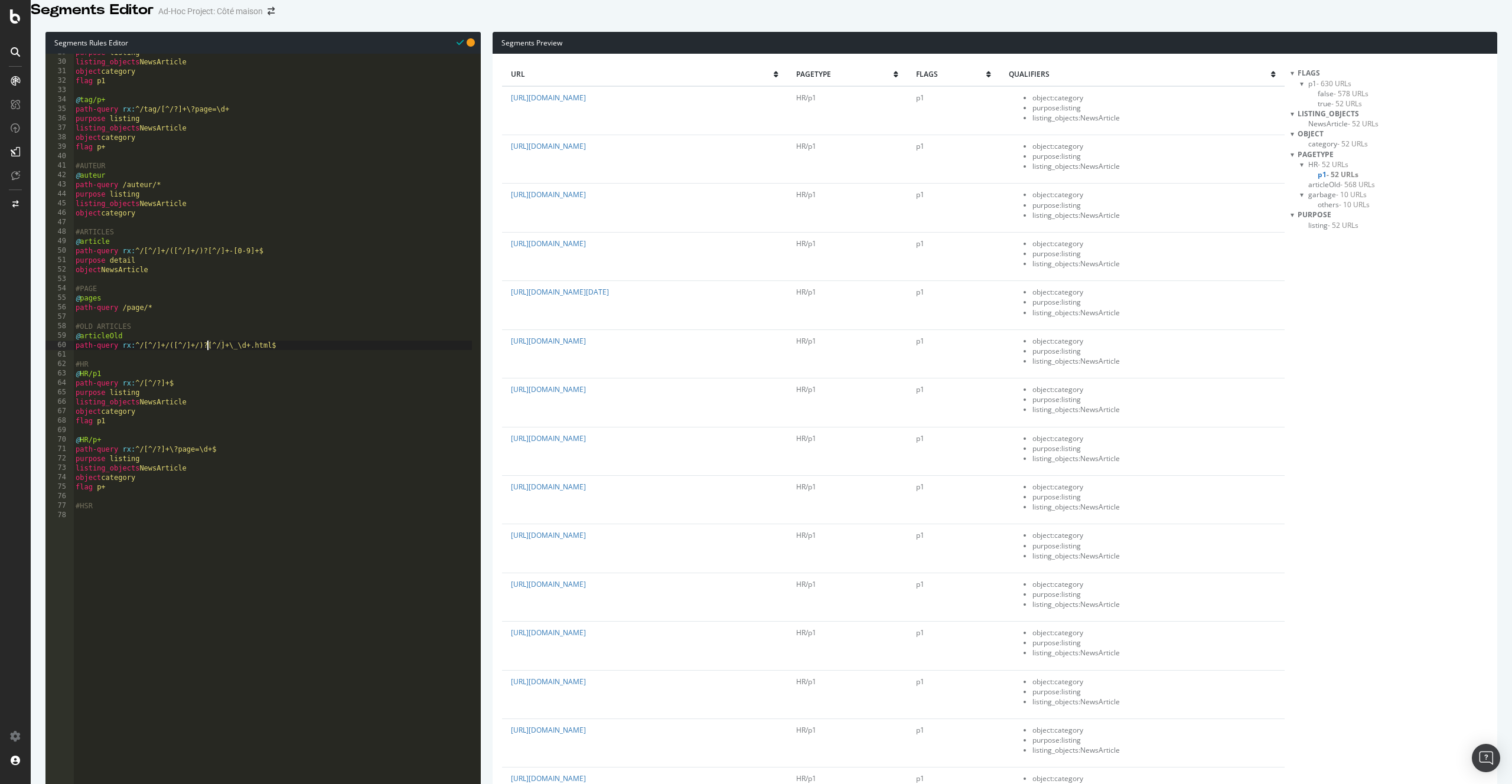
scroll to position [280, 0]
drag, startPoint x: 287, startPoint y: 352, endPoint x: 132, endPoint y: 352, distance: 155.0
click at [132, 352] on div "listing_objects NewsArticle object category flag p1 @ tag/p+ path-query rx : ^/…" at bounding box center [273, 281] width 399 height 467
drag, startPoint x: 757, startPoint y: 228, endPoint x: 598, endPoint y: 209, distance: 160.1
click at [598, 209] on td "[URL][DOMAIN_NAME]" at bounding box center [645, 207] width 285 height 49
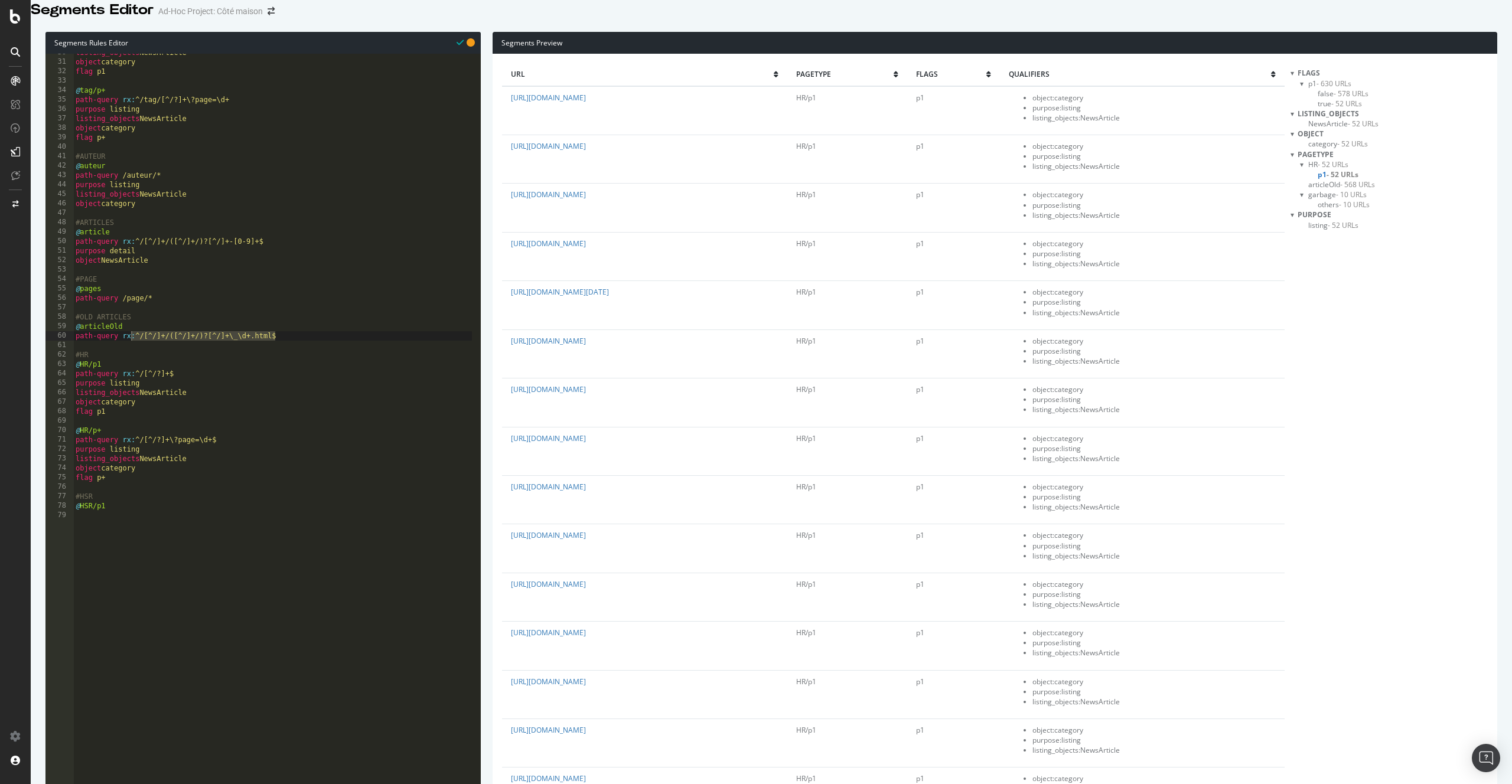
copy link "/linge-de-maison_11828.html"
click at [189, 381] on div "listing_objects NewsArticle object category flag p1 @ tag/p+ path-query rx : ^/…" at bounding box center [273, 281] width 399 height 467
click at [142, 350] on div "listing_objects NewsArticle object category flag p1 @ tag/p+ path-query rx : ^/…" at bounding box center [273, 281] width 399 height 467
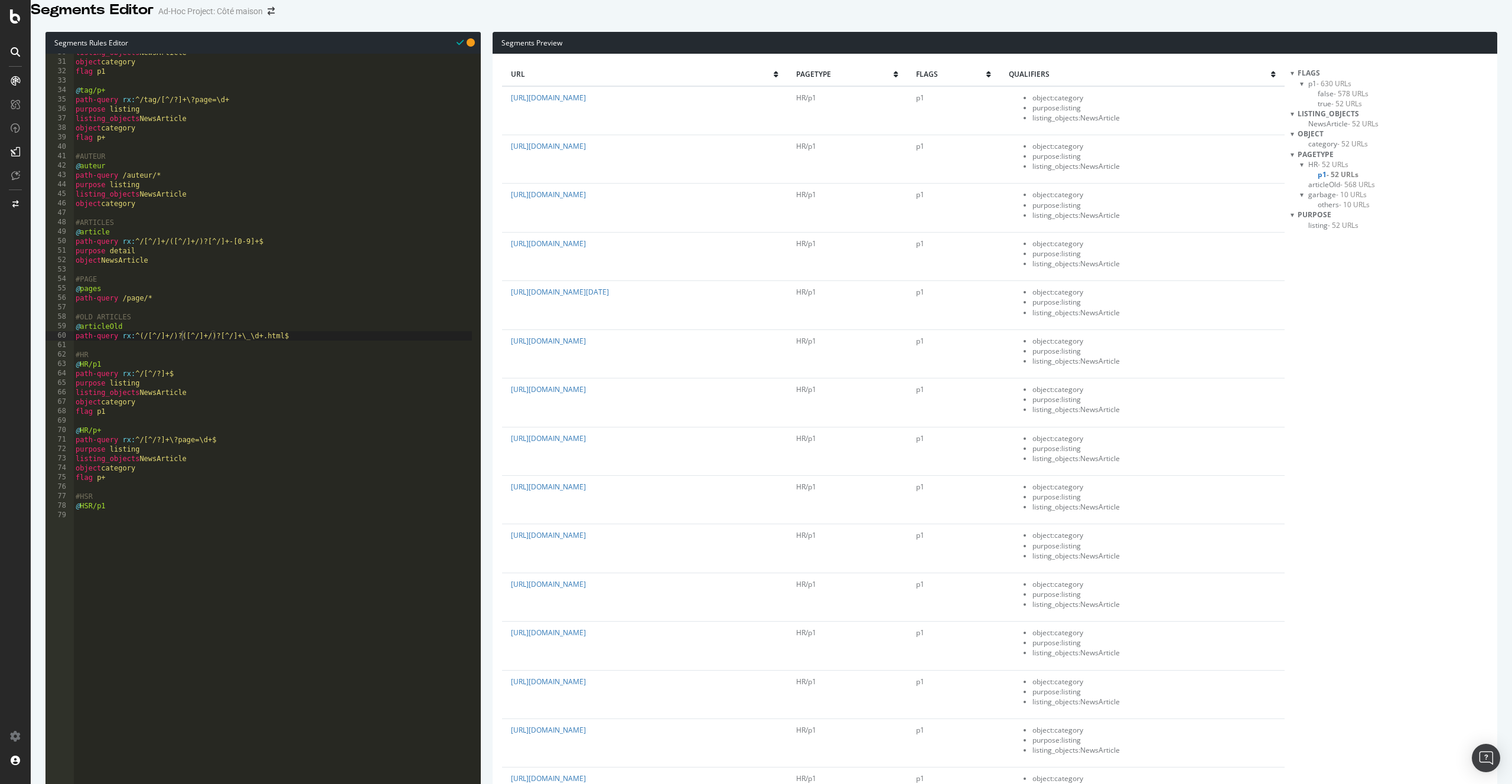
click at [1327, 179] on span "- 52 URLs" at bounding box center [1342, 174] width 32 height 10
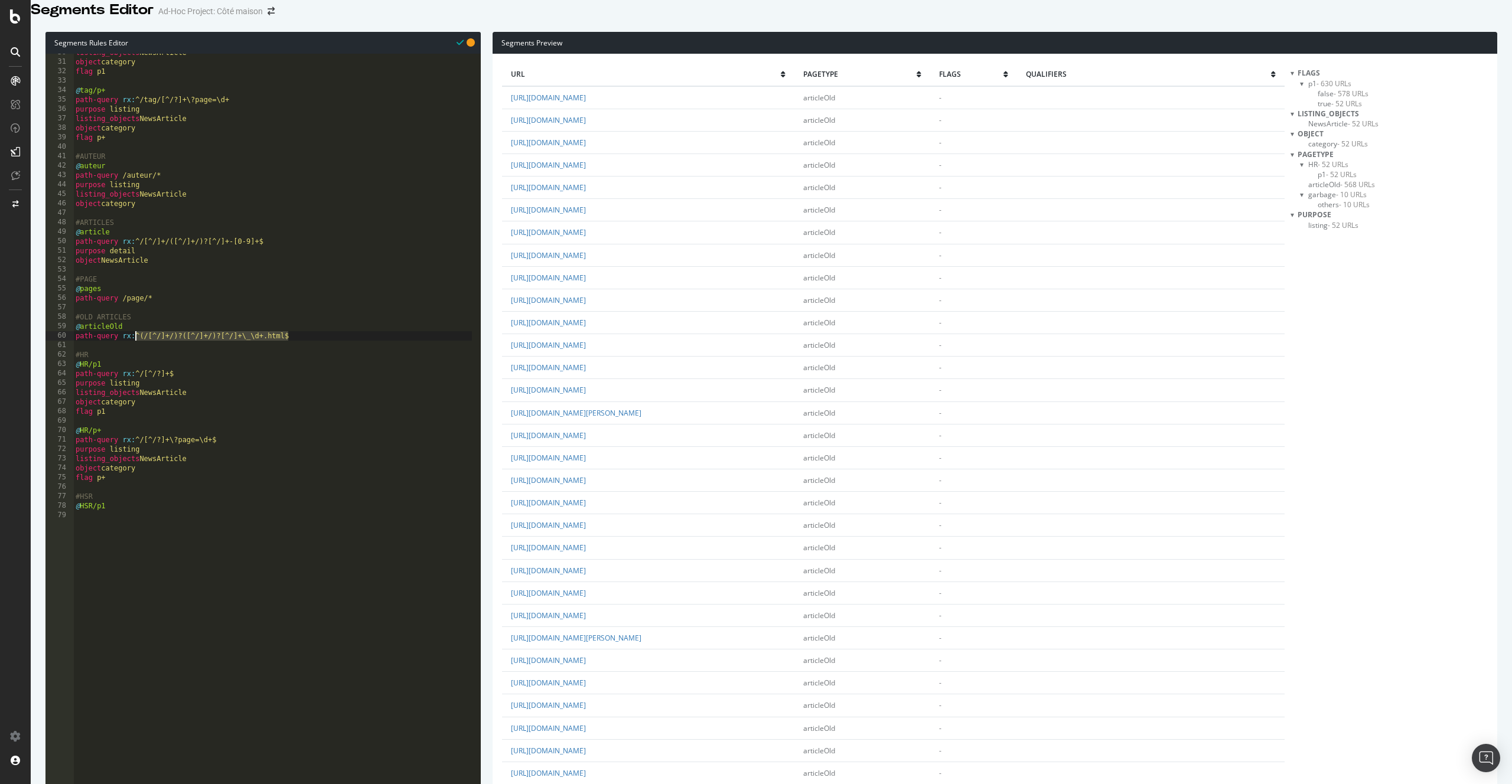
drag, startPoint x: 308, startPoint y: 349, endPoint x: 136, endPoint y: 350, distance: 172.0
click at [136, 350] on div "listing_objects NewsArticle object category flag p1 @ tag/p+ path-query rx : ^/…" at bounding box center [273, 281] width 399 height 467
click at [158, 357] on div "listing_objects NewsArticle object category flag p1 @ tag/p+ path-query rx : ^/…" at bounding box center [273, 281] width 399 height 467
click at [139, 348] on div "listing_objects NewsArticle object category flag p1 @ tag/p+ path-query rx : ^/…" at bounding box center [273, 281] width 399 height 467
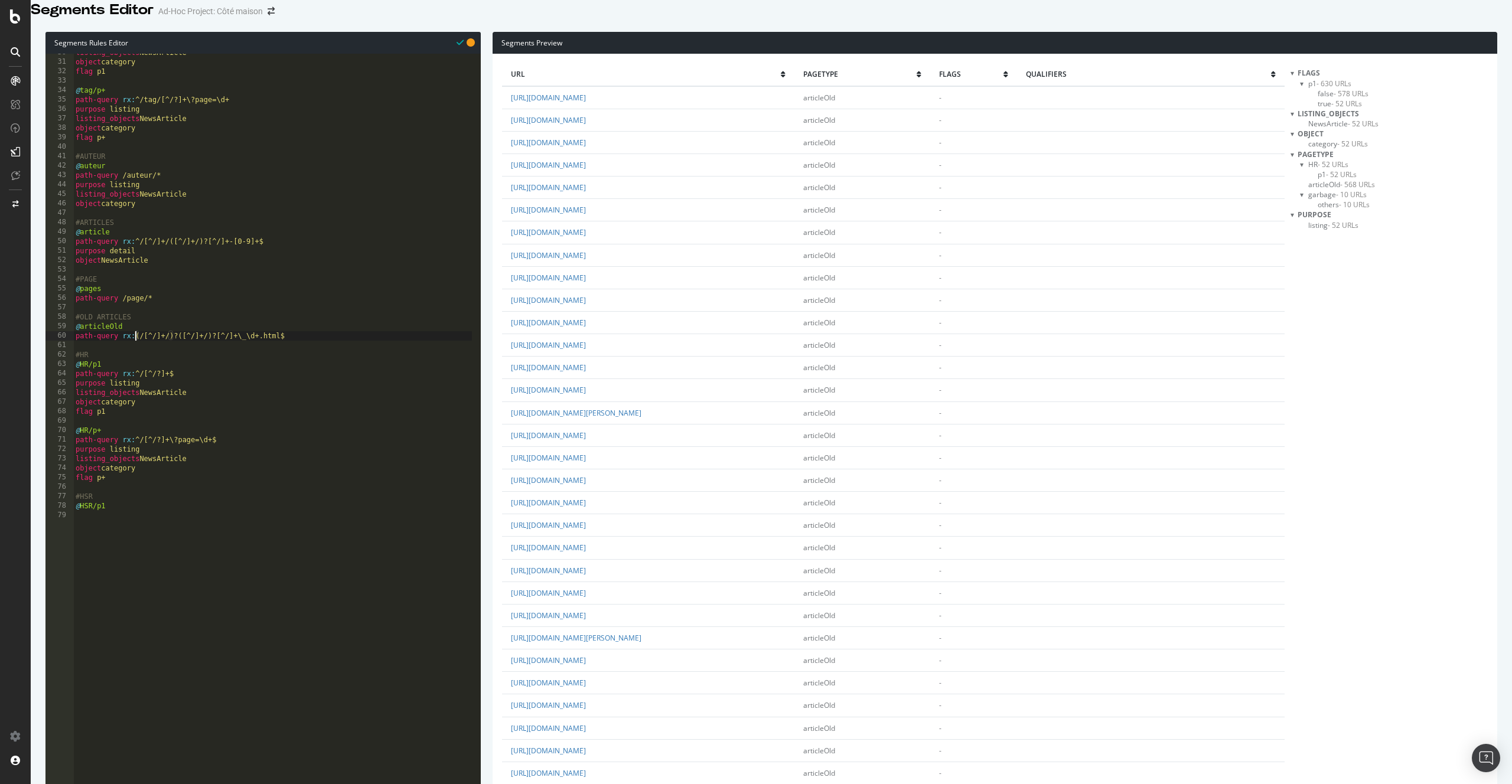
paste textarea "^\/"
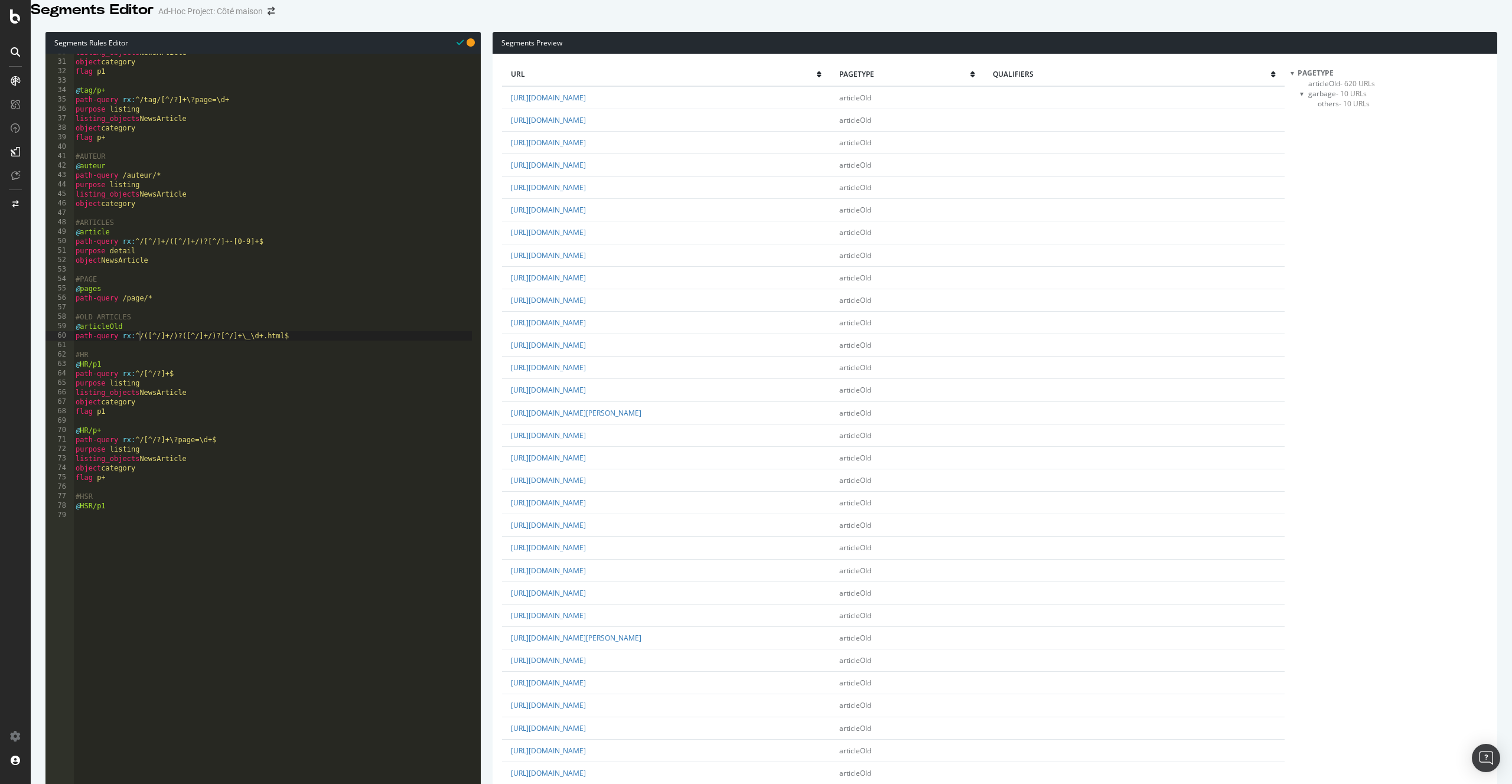
click at [1330, 89] on span "articleOld - 620 URLs" at bounding box center [1341, 83] width 67 height 10
click at [1347, 109] on span "- 10 URLs" at bounding box center [1354, 103] width 31 height 10
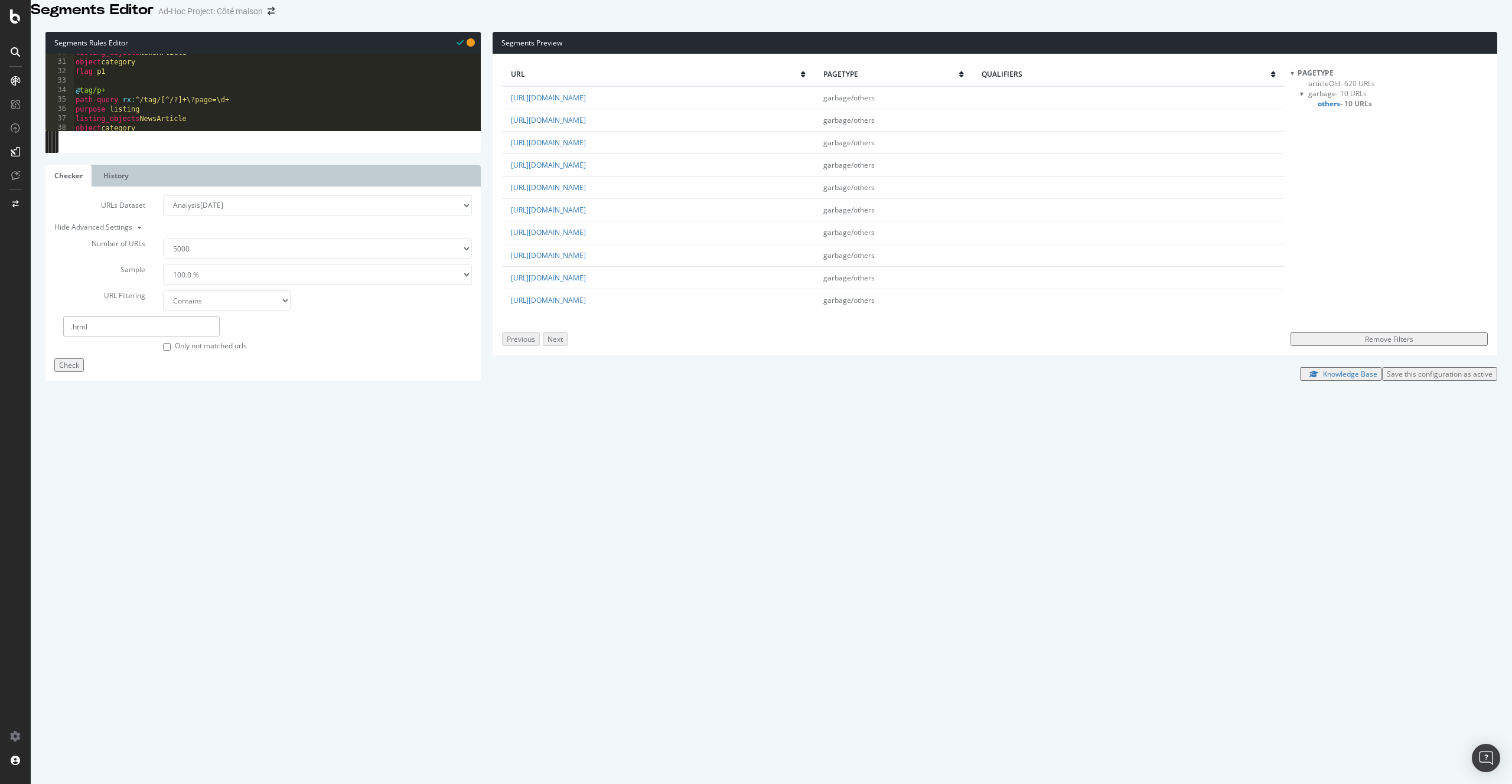
scroll to position [0, 0]
drag, startPoint x: 138, startPoint y: 256, endPoint x: 159, endPoint y: 257, distance: 21.0
click at [159, 257] on div "listing_objects NewsArticle object category flag p1 @ tag/p+ path-query rx : ^/…" at bounding box center [273, 281] width 399 height 467
click at [174, 259] on div "listing_objects NewsArticle object category flag p1 @ tag/p+ path-query rx : ^/…" at bounding box center [273, 281] width 399 height 467
drag, startPoint x: 169, startPoint y: 257, endPoint x: 203, endPoint y: 258, distance: 34.0
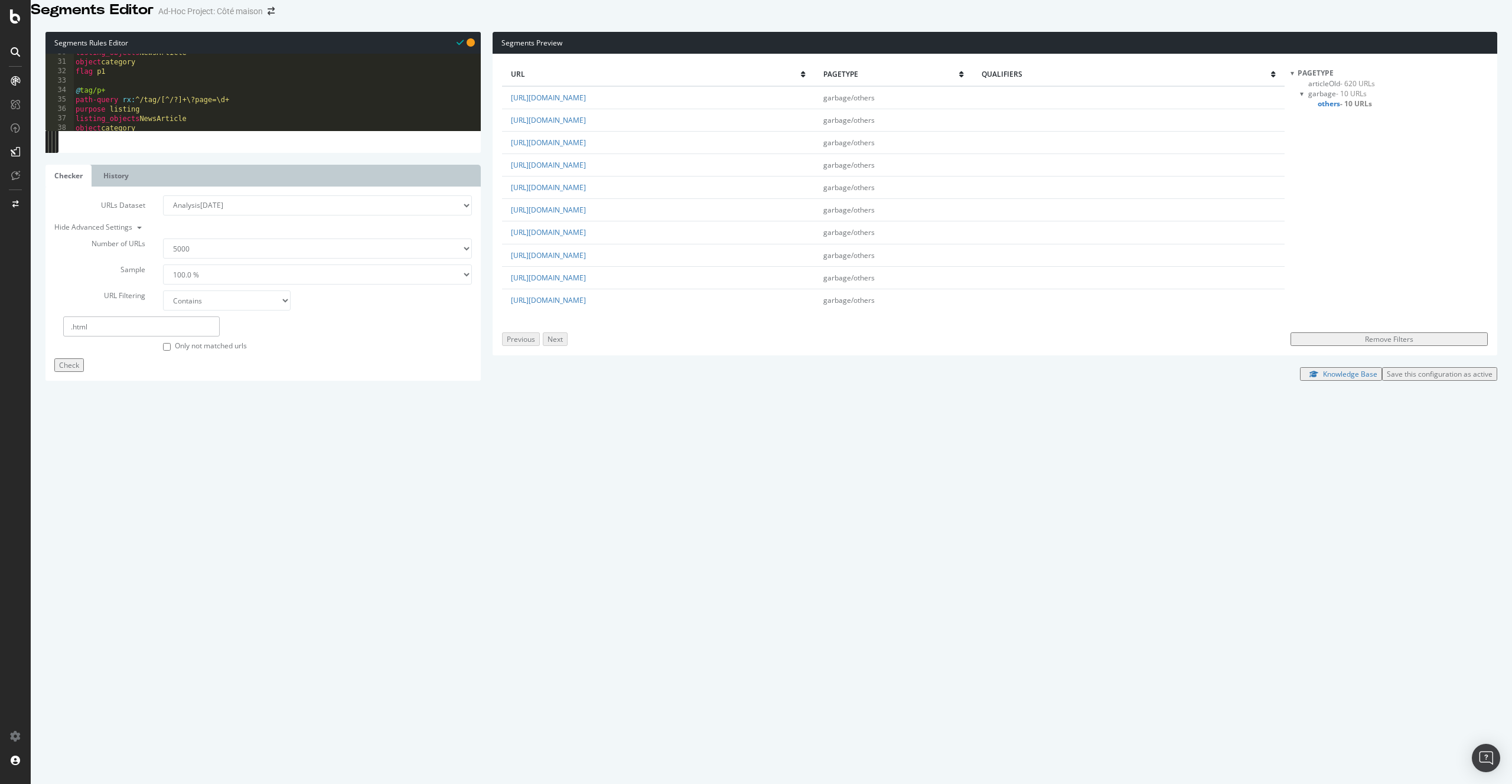
click at [203, 258] on div "listing_objects NewsArticle object category flag p1 @ tag/p+ path-query rx : ^/…" at bounding box center [273, 281] width 399 height 467
click at [203, 255] on div "listing_objects NewsArticle object category flag p1 @ tag/p+ path-query rx : ^/…" at bounding box center [273, 281] width 399 height 467
paste textarea "([^/]+/)"
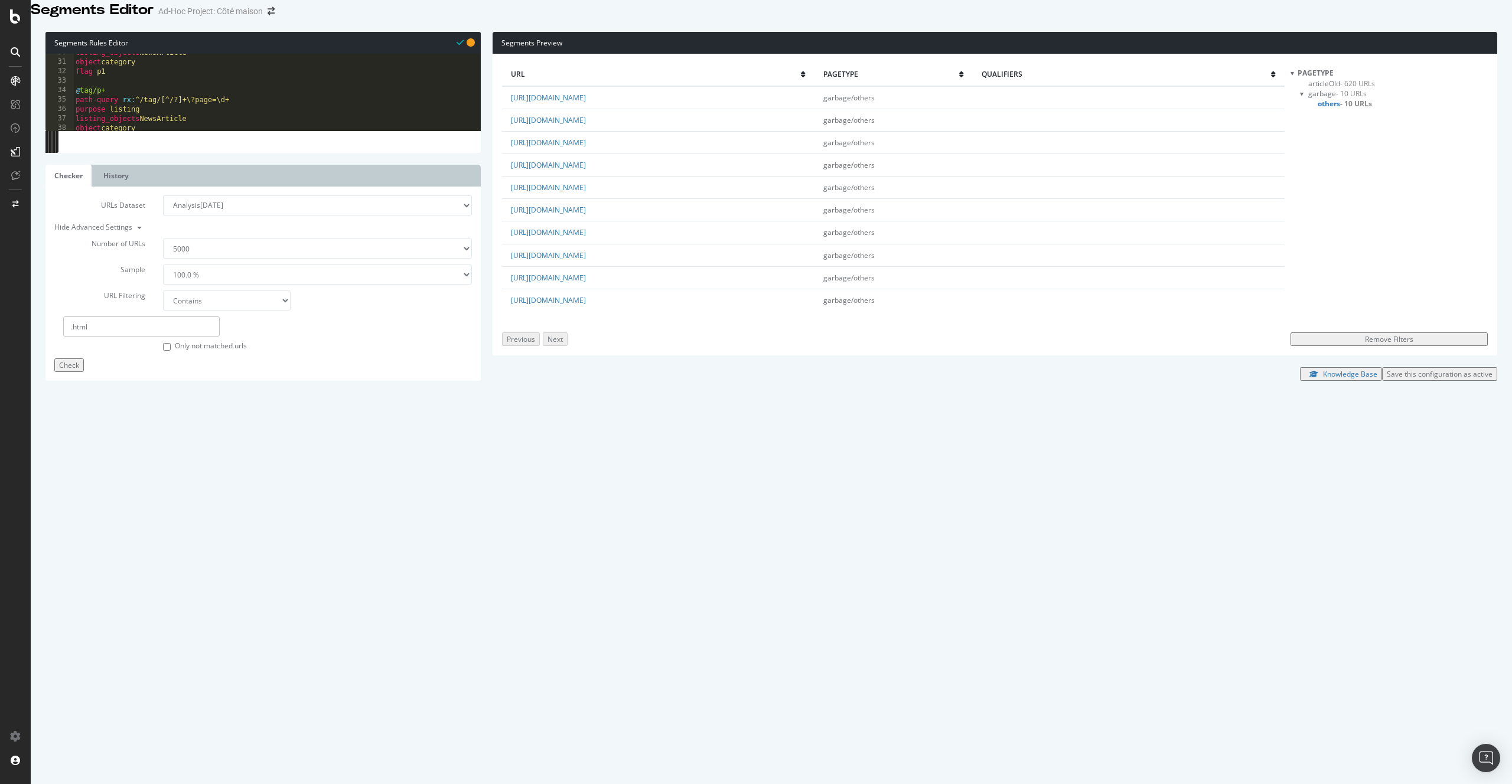
click at [79, 370] on span "Check" at bounding box center [69, 365] width 20 height 10
click at [219, 350] on div "listing_objects NewsArticle object category flag p1 @ tag/p+ path-query rx : ^/…" at bounding box center [273, 281] width 399 height 467
paste textarea "([^/]+/)"
type textarea "path-query rx:^/([^/]+/)?([^/]+/)?([^/]+/)?[^/]+\_\d+.html$"
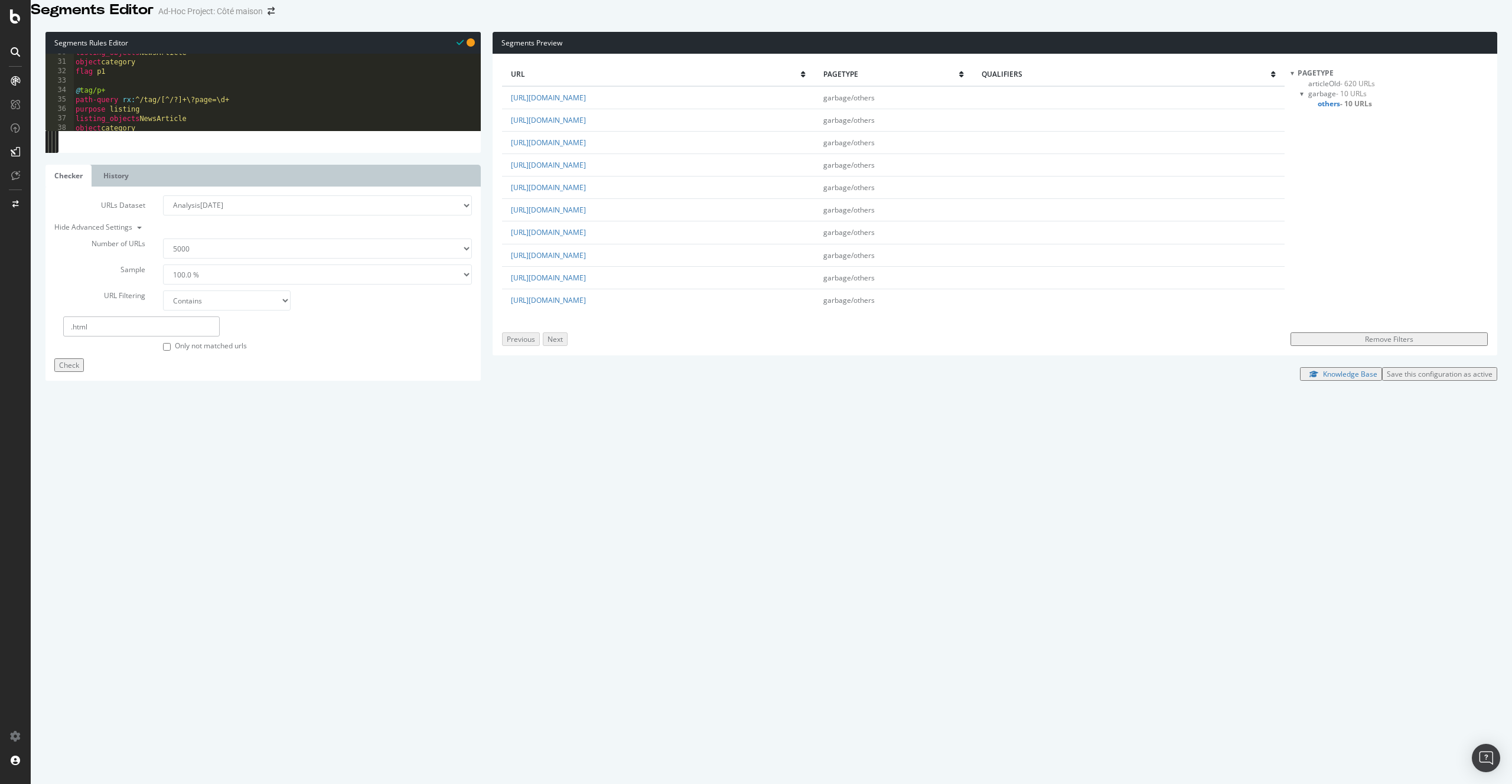
click at [79, 370] on span "Check" at bounding box center [69, 365] width 20 height 10
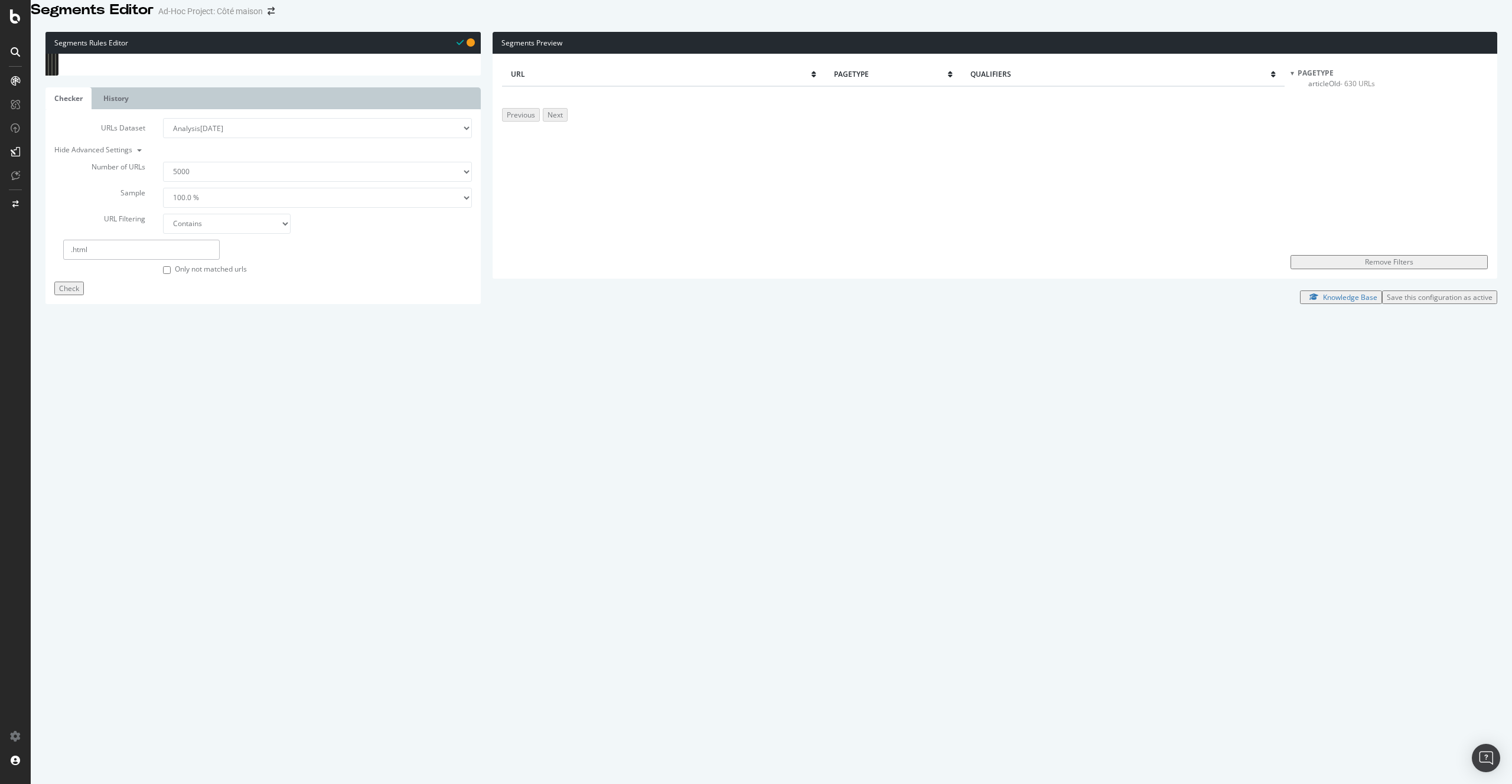
drag, startPoint x: 1387, startPoint y: 106, endPoint x: 1368, endPoint y: 103, distance: 19.2
click at [1386, 106] on div "pagetype articleOld - 630 URLs" at bounding box center [1389, 158] width 197 height 181
click at [1366, 103] on div "pagetype articleOld - 630 URLs" at bounding box center [1389, 158] width 197 height 181
click at [1363, 89] on span "- 630 URLs" at bounding box center [1357, 83] width 35 height 10
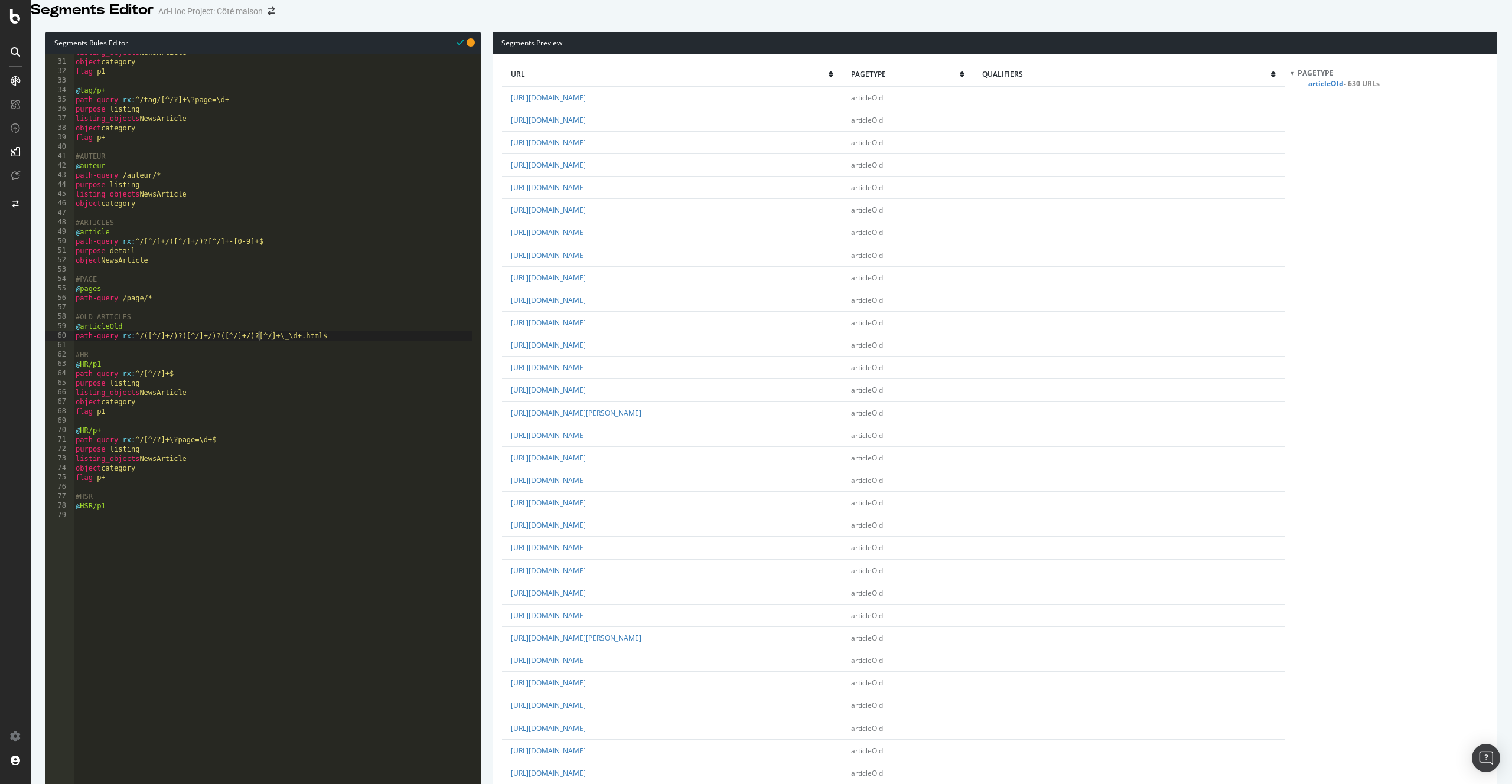
drag, startPoint x: 89, startPoint y: 715, endPoint x: 20, endPoint y: 707, distance: 69.5
click at [20, 707] on div "Segments Editor Ad-Hoc Project: Côté maison Segments Rules Editor path-query rx…" at bounding box center [756, 392] width 1512 height 784
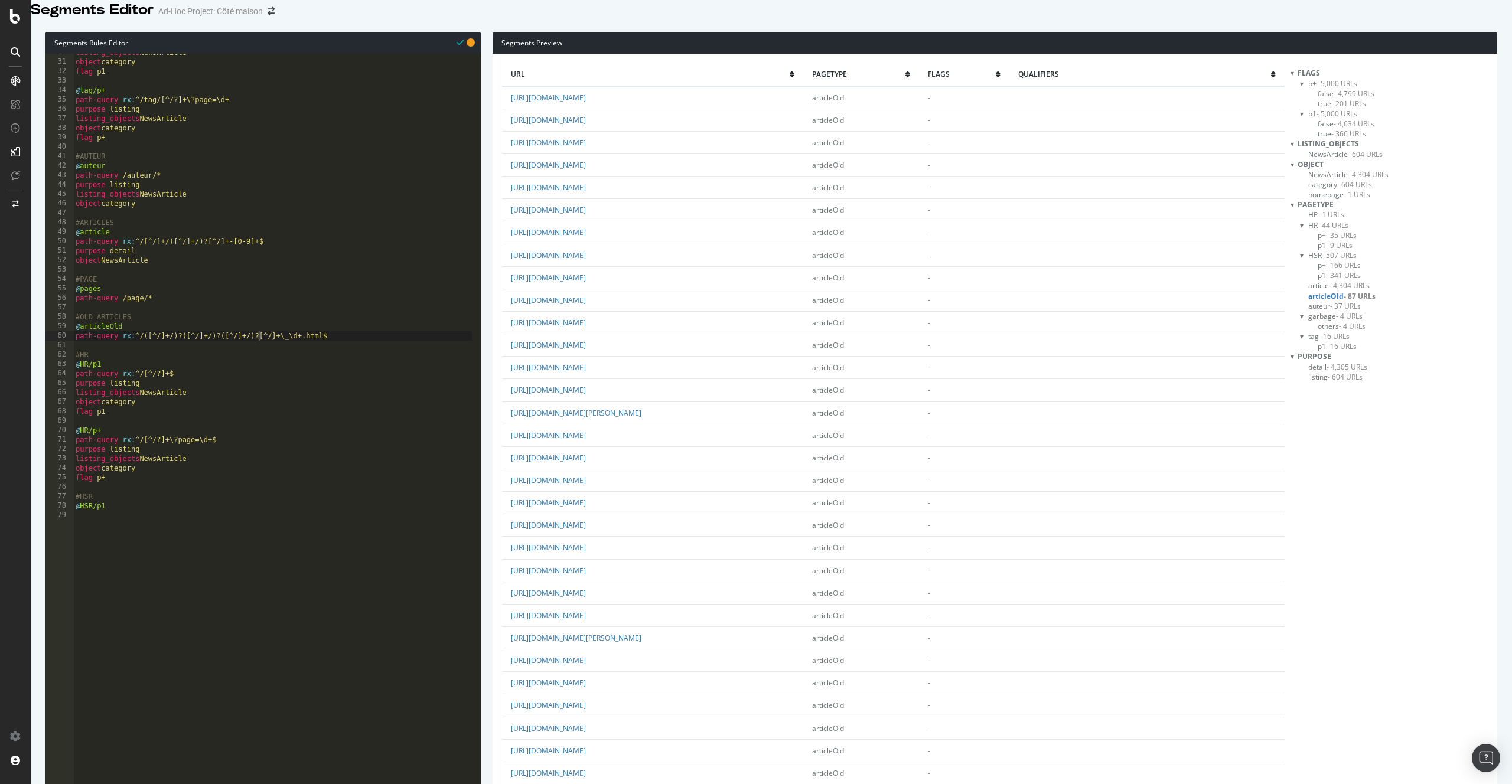
click at [1339, 311] on span "- 37 URLs" at bounding box center [1346, 306] width 31 height 10
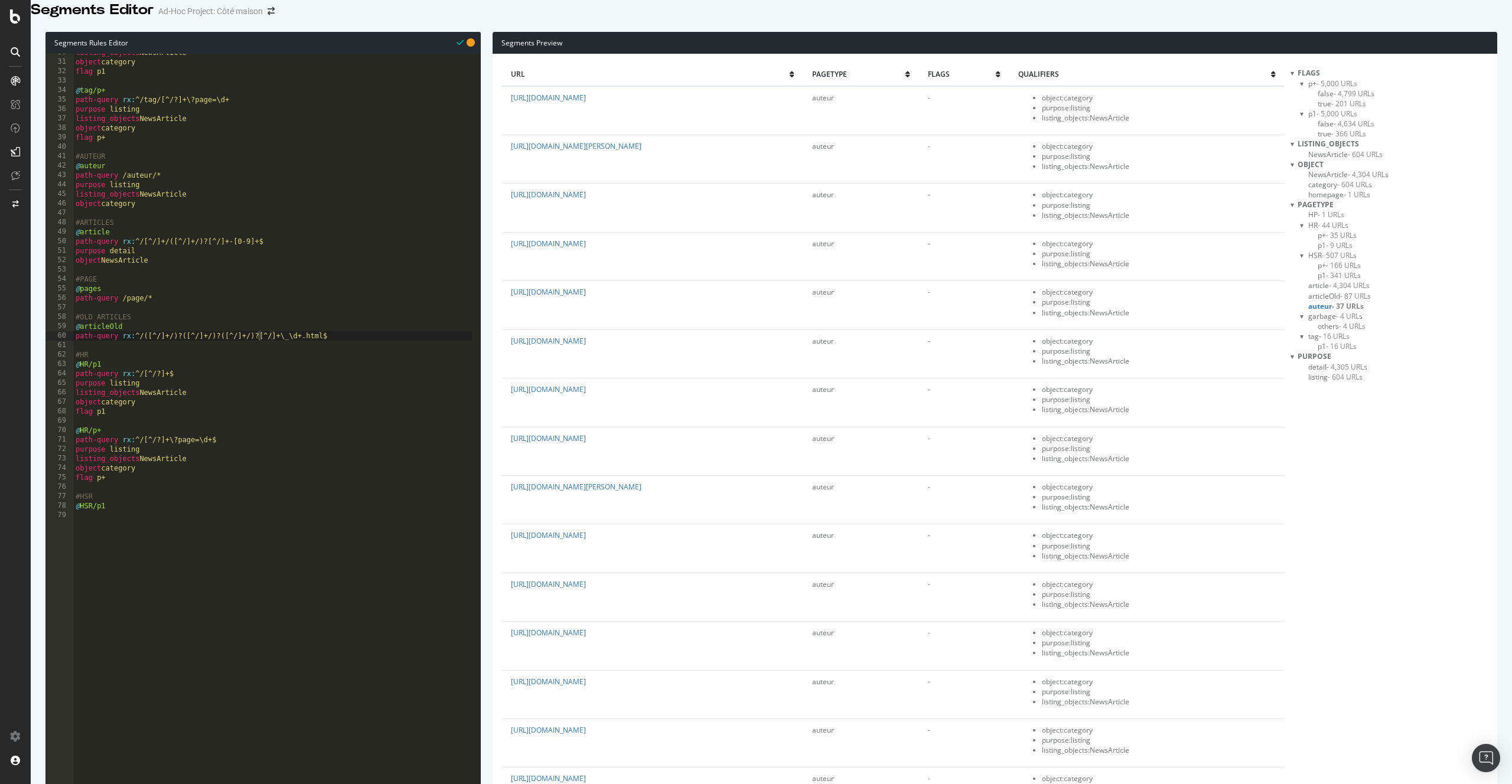
click at [1339, 290] on span "- 4,304 URLs" at bounding box center [1349, 285] width 41 height 10
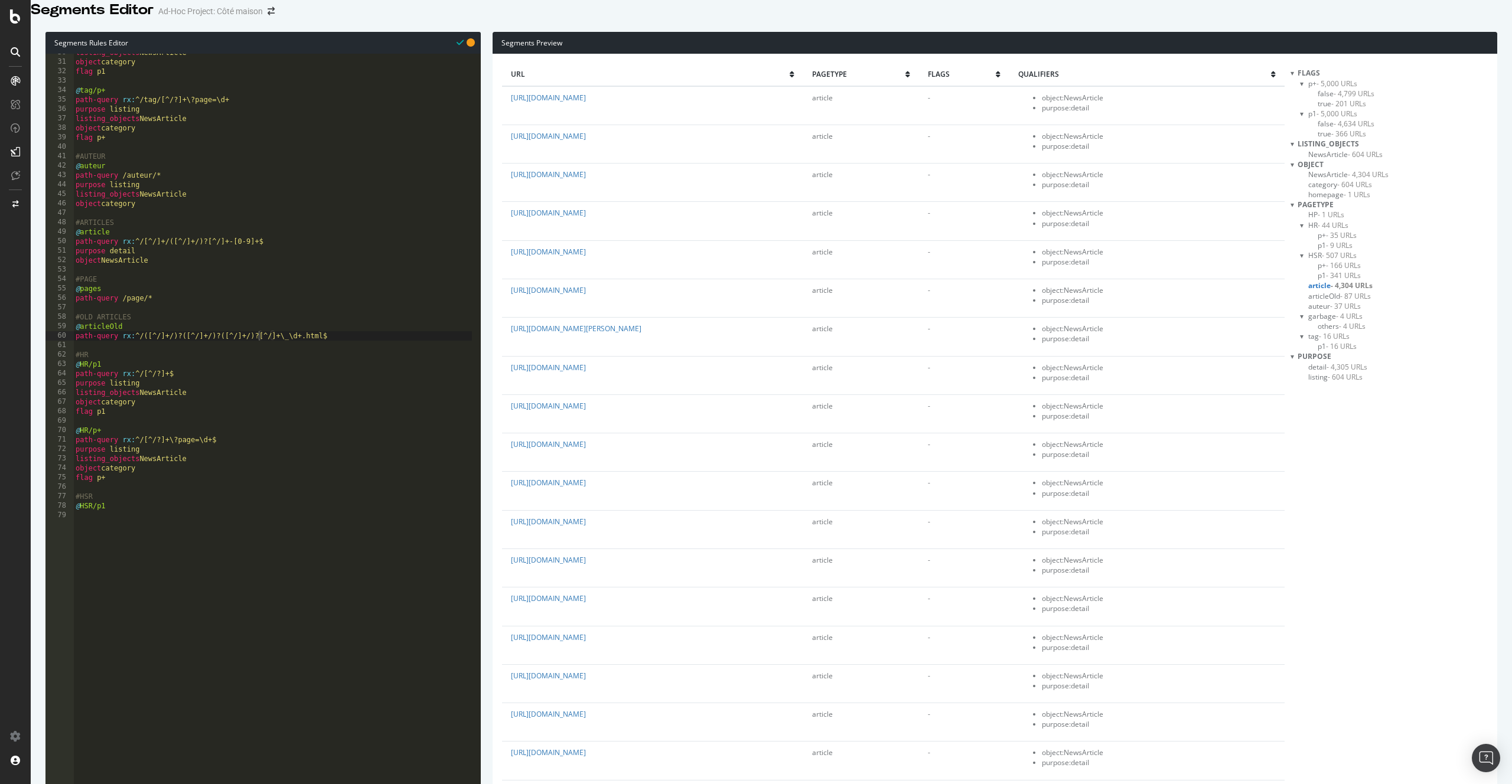
click at [1341, 301] on span "- 87 URLs" at bounding box center [1356, 296] width 31 height 10
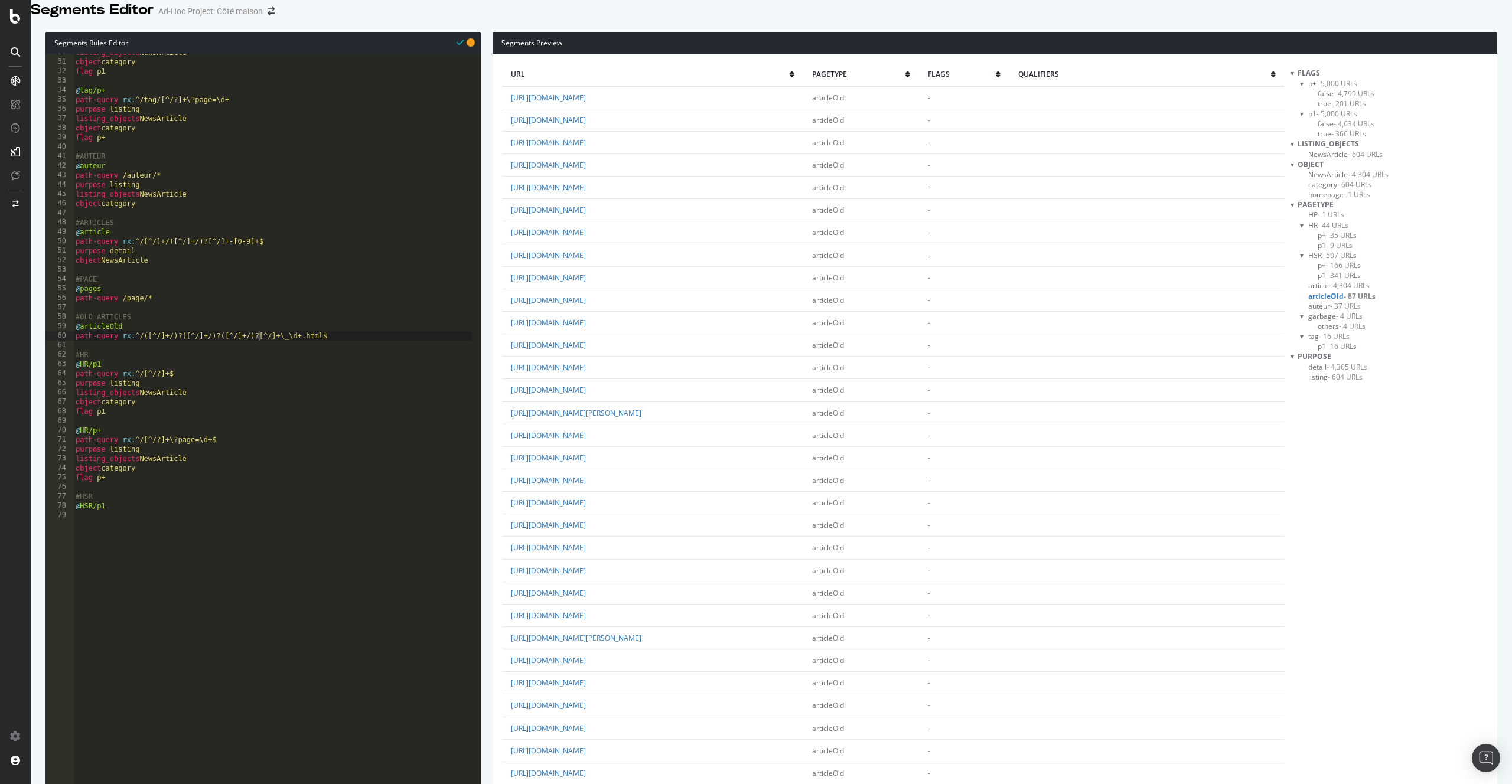
scroll to position [1367, 0]
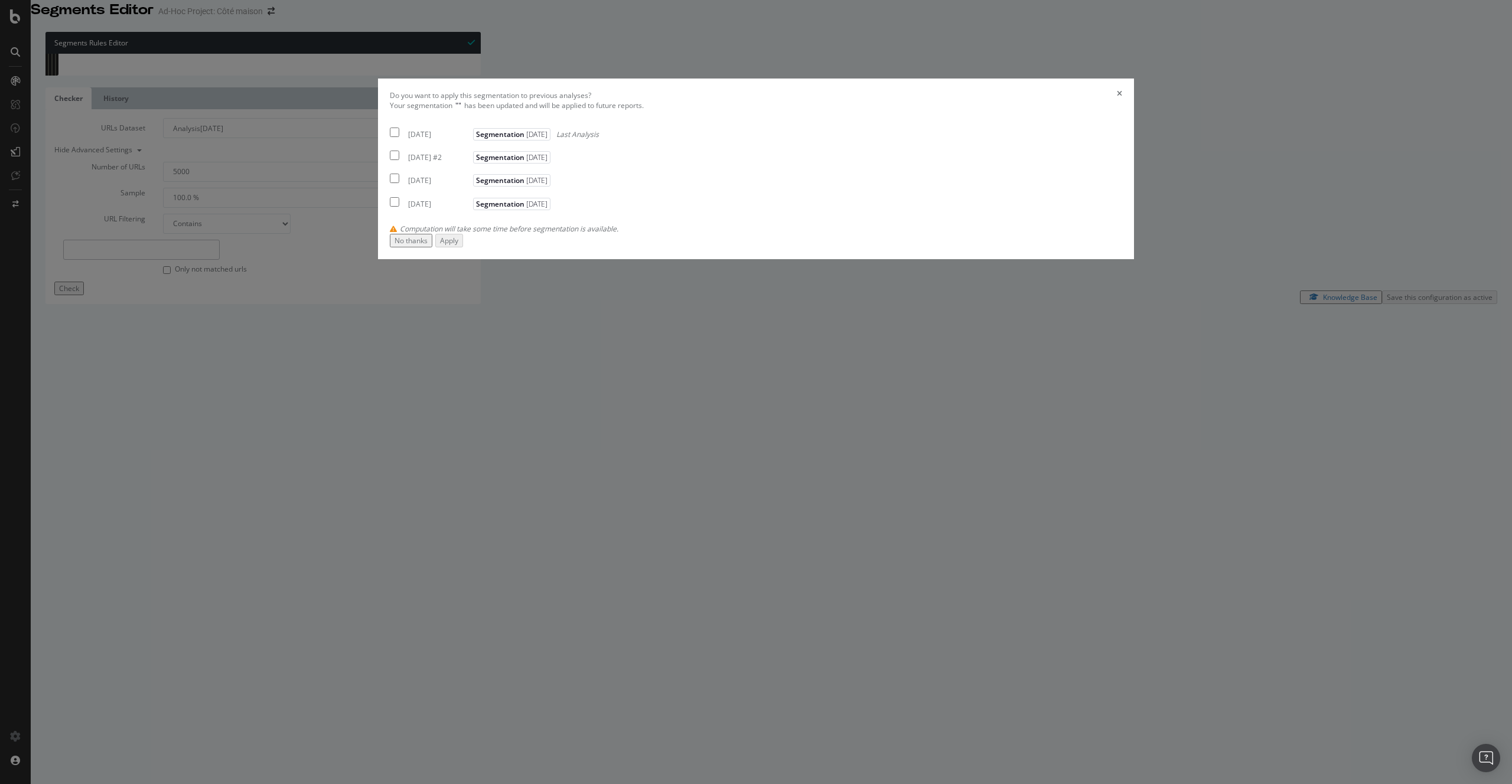
click at [470, 139] on div "[DATE]" at bounding box center [439, 134] width 62 height 10
checkbox input "true"
click at [463, 247] on div "No thanks Apply" at bounding box center [426, 241] width 73 height 14
click at [458, 246] on div "Apply" at bounding box center [449, 240] width 18 height 10
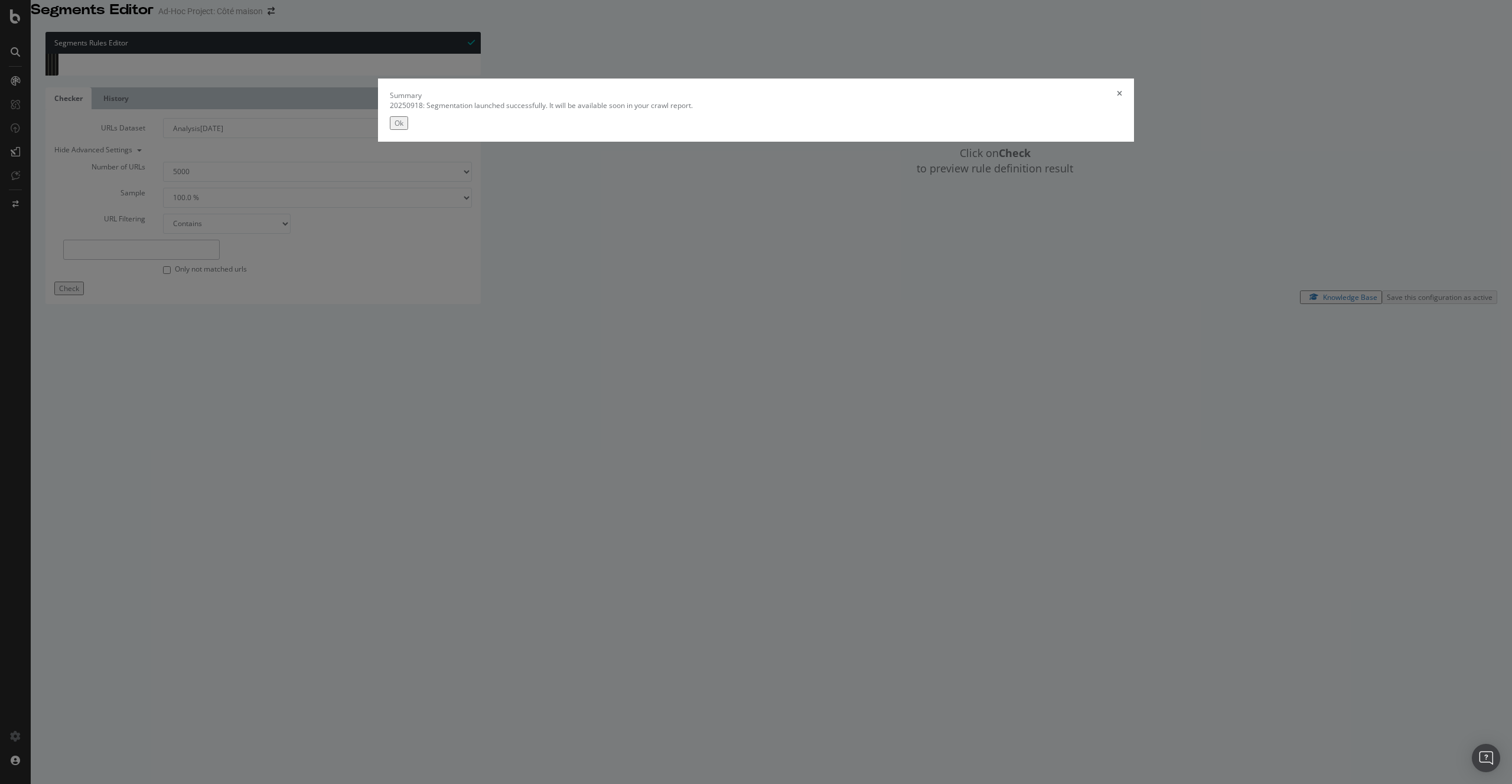
click at [404, 128] on div "Ok" at bounding box center [399, 122] width 9 height 10
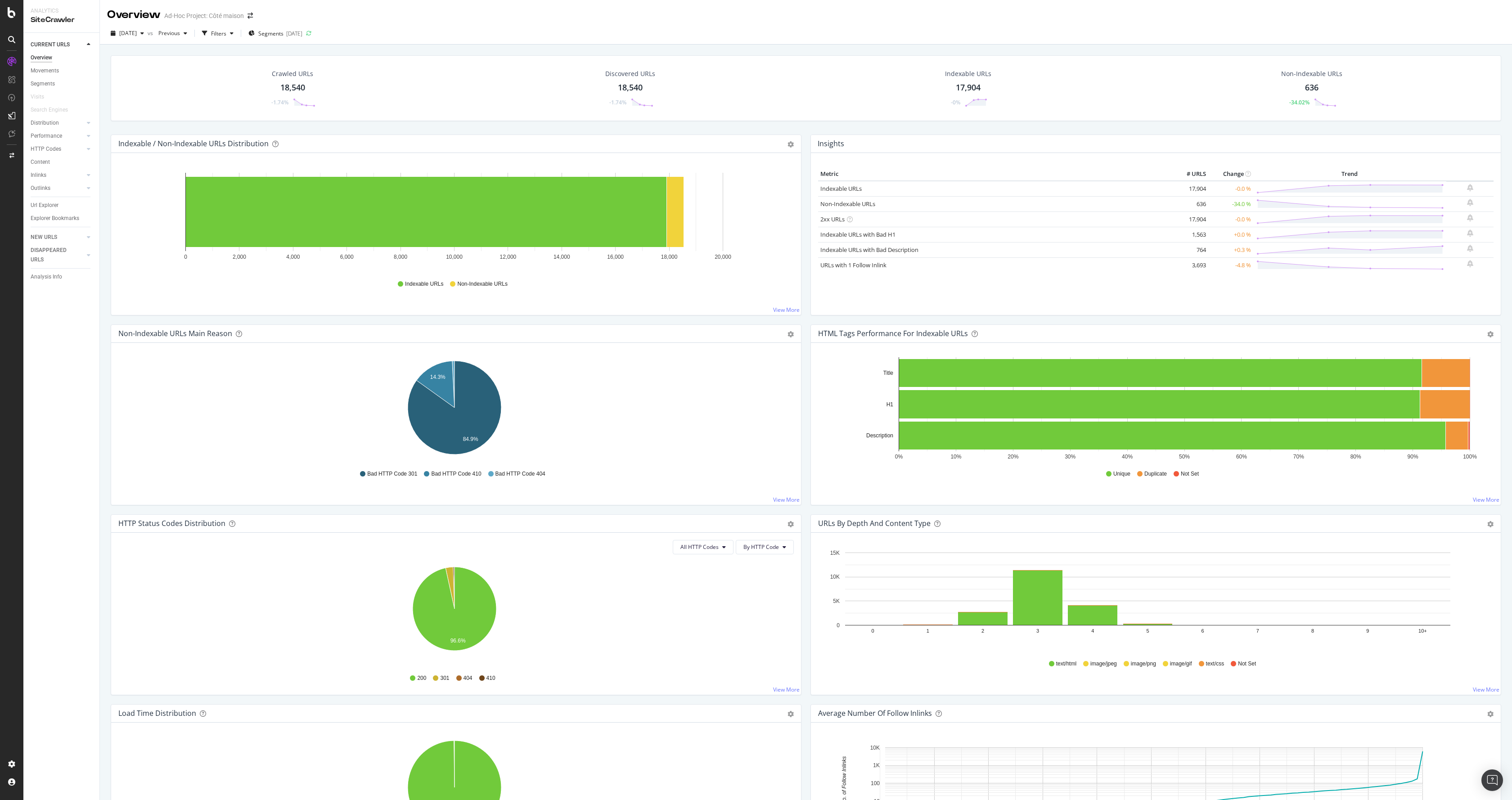
click at [691, 121] on div "Crawled URLs 18,540 -1.74% Discovered URLs 18,540 -1.74% Indexable URLs 17,904 …" at bounding box center [806, 94] width 1399 height 79
